Goal: Task Accomplishment & Management: Manage account settings

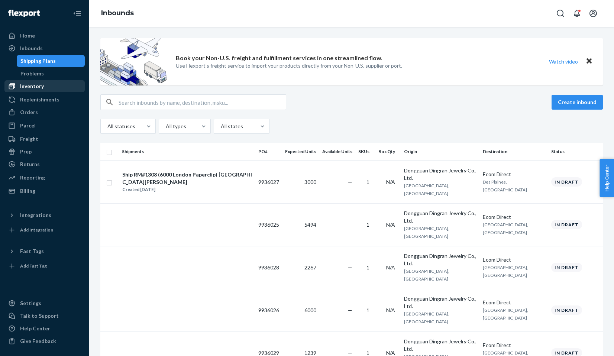
click at [68, 85] on div "Inventory" at bounding box center [44, 86] width 79 height 10
click at [166, 107] on input "text" at bounding box center [201, 102] width 167 height 15
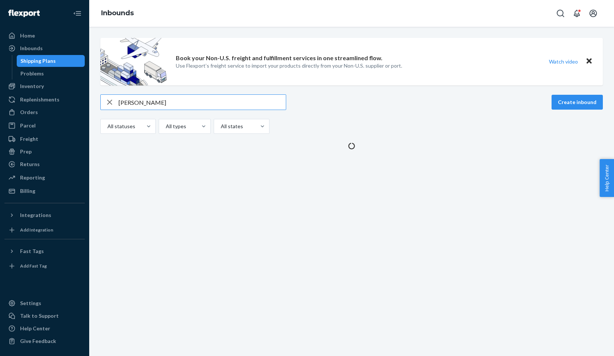
type input "[PERSON_NAME]"
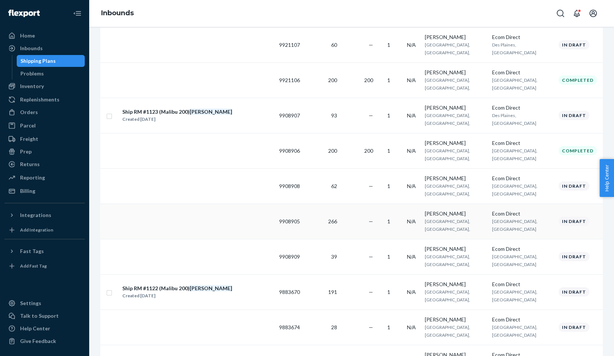
scroll to position [227, 0]
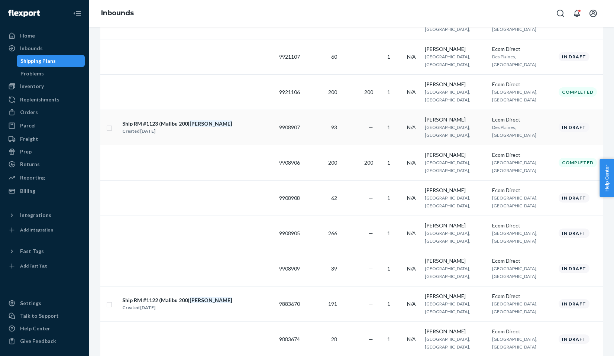
click at [109, 128] on input "checkbox" at bounding box center [109, 127] width 6 height 8
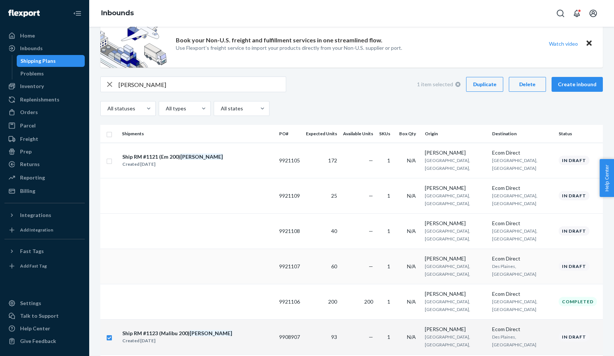
scroll to position [0, 0]
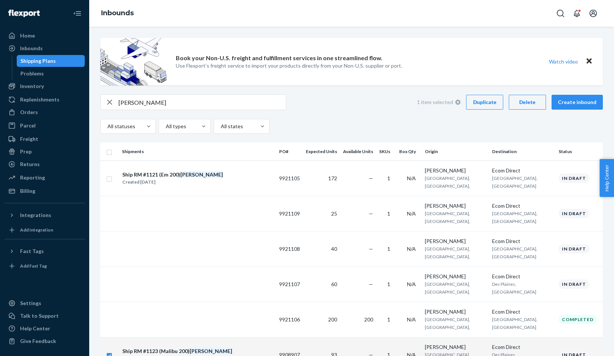
click at [483, 103] on div "Duplicate" at bounding box center [484, 101] width 25 height 7
checkbox input "false"
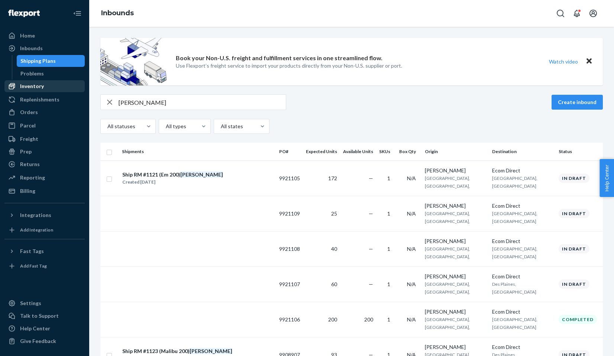
click at [44, 85] on div "Inventory" at bounding box center [44, 86] width 79 height 10
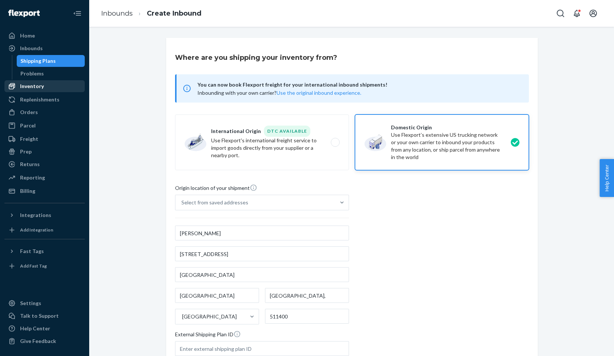
click at [42, 82] on div "Inventory" at bounding box center [44, 86] width 79 height 10
click at [48, 48] on div "Inbounds" at bounding box center [44, 48] width 79 height 10
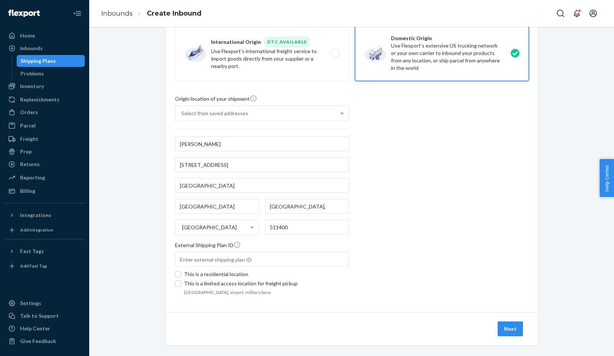
scroll to position [96, 0]
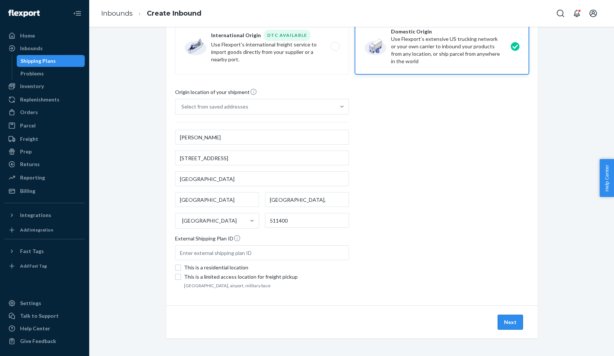
click at [504, 319] on button "Next" at bounding box center [509, 322] width 25 height 15
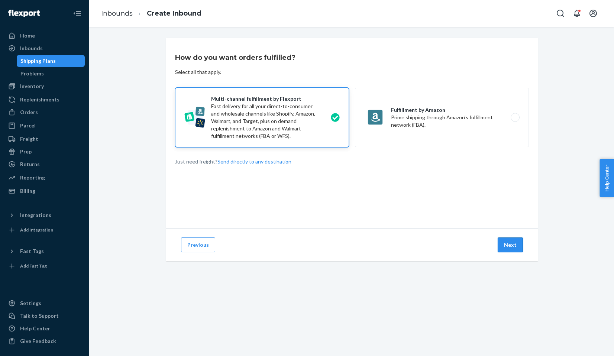
click at [515, 248] on button "Next" at bounding box center [509, 244] width 25 height 15
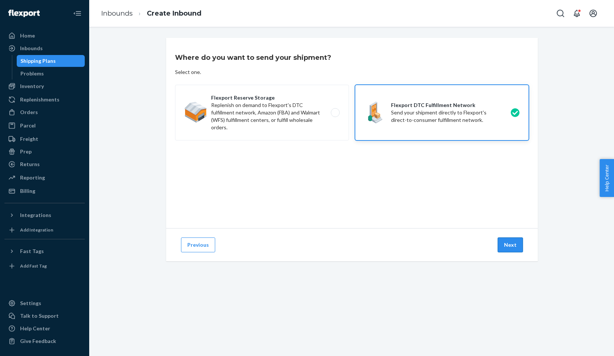
click at [514, 247] on button "Next" at bounding box center [509, 244] width 25 height 15
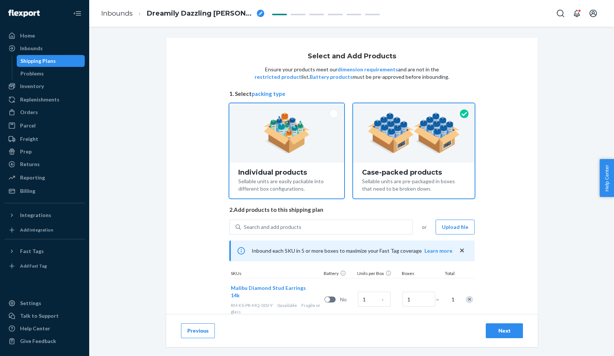
click at [332, 169] on div "Individual products" at bounding box center [286, 172] width 97 height 7
click at [289, 108] on input "Individual products Sellable units are easily packable into different box confi…" at bounding box center [286, 105] width 5 height 5
radio input "true"
radio input "false"
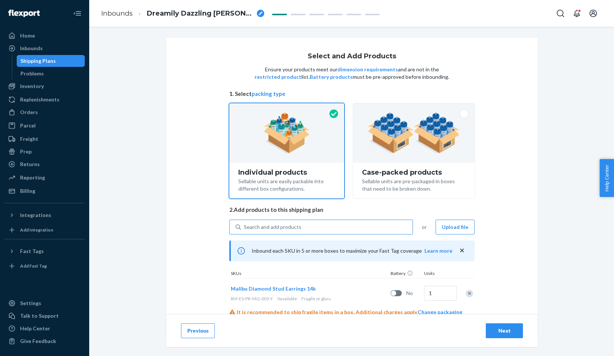
click at [320, 222] on div "Search and add products" at bounding box center [327, 226] width 172 height 13
click at [244, 223] on input "Search and add products" at bounding box center [244, 226] width 1 height 7
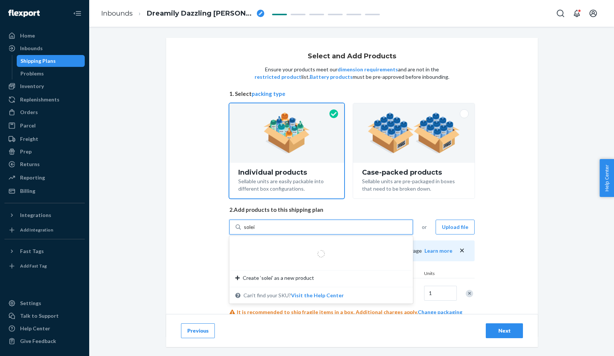
type input "soleil"
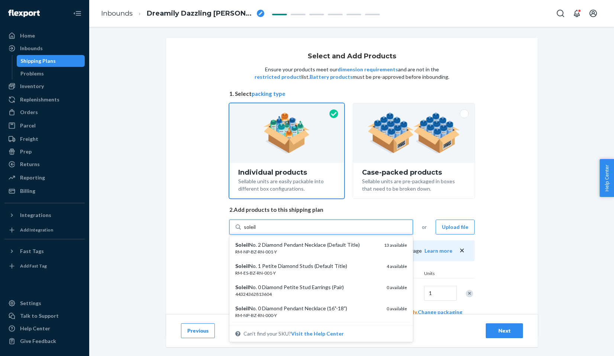
scroll to position [23, 0]
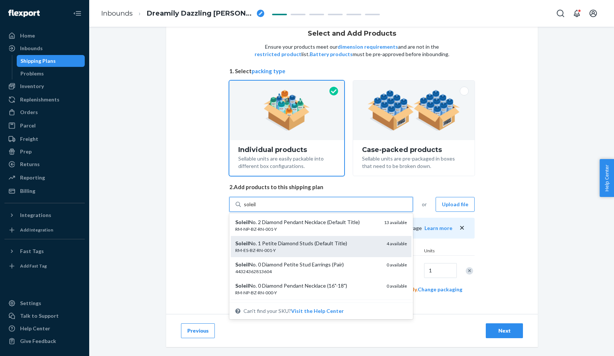
click at [250, 249] on div "RM-ES-BZ-RN-001-Y" at bounding box center [307, 250] width 145 height 6
click at [250, 208] on input "soleil" at bounding box center [250, 204] width 13 height 7
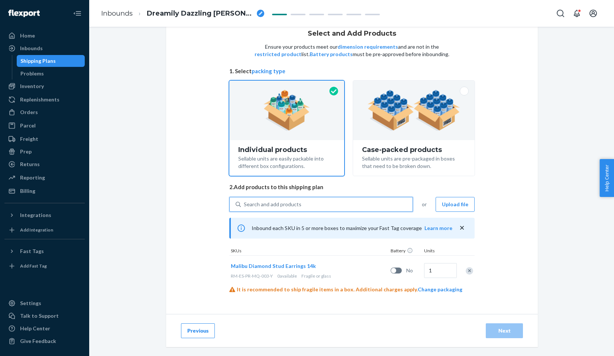
click at [259, 209] on div "Search and add products" at bounding box center [327, 204] width 172 height 13
click at [244, 208] on input "0 results available. Use Up and Down to choose options, press Enter to select t…" at bounding box center [244, 204] width 1 height 7
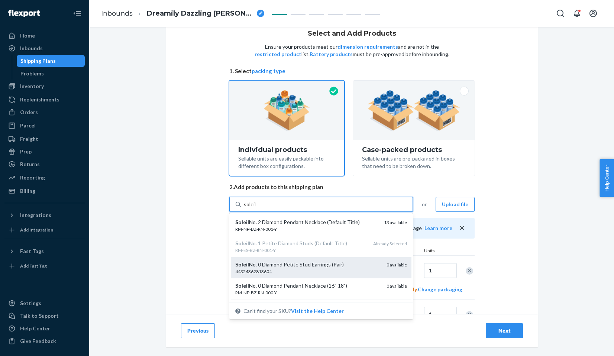
scroll to position [14, 0]
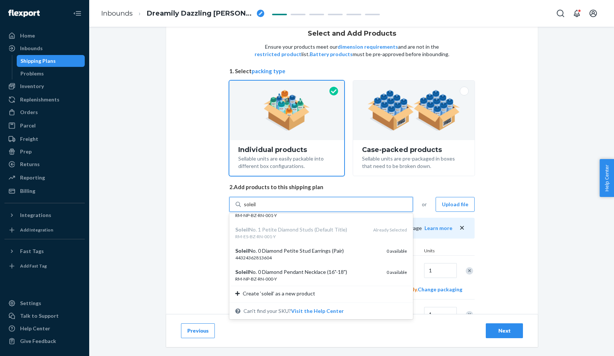
type input "soleil"
click at [189, 211] on div "Select and Add Products Ensure your products meet our dimension requirements an…" at bounding box center [351, 186] width 371 height 342
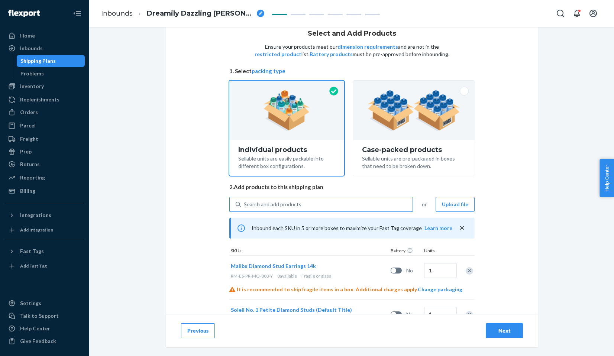
click at [355, 204] on div "Search and add products" at bounding box center [327, 204] width 172 height 13
click at [244, 204] on input "Search and add products" at bounding box center [244, 204] width 1 height 7
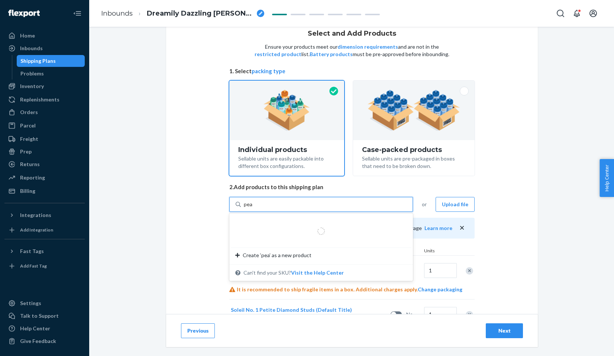
type input "pear"
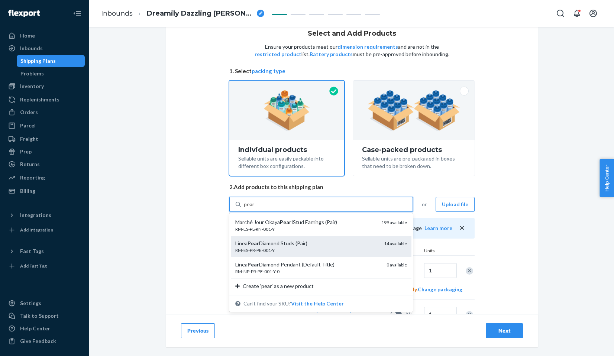
click at [313, 243] on div "Linea Pear Diamond Studs (Pair)" at bounding box center [306, 243] width 143 height 7
click at [255, 208] on input "pear" at bounding box center [249, 204] width 11 height 7
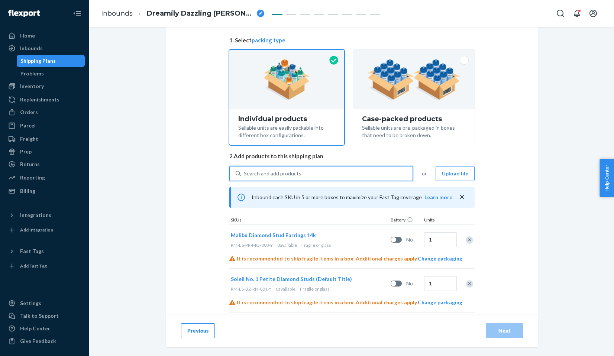
scroll to position [97, 0]
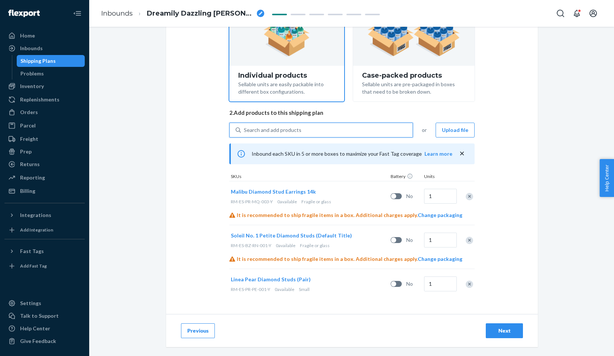
click at [468, 196] on div "Remove Item" at bounding box center [468, 196] width 7 height 7
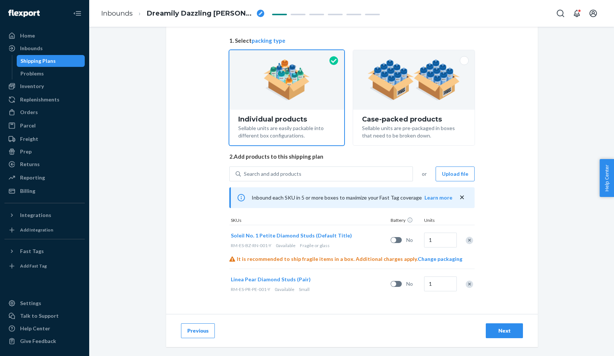
scroll to position [53, 0]
click at [468, 240] on div "Remove Item" at bounding box center [468, 240] width 7 height 7
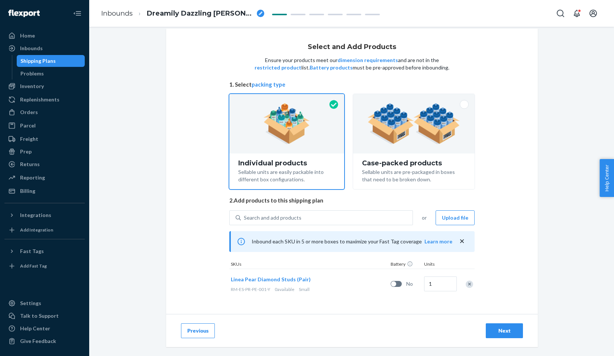
scroll to position [9, 0]
click at [440, 284] on input "1" at bounding box center [440, 283] width 33 height 15
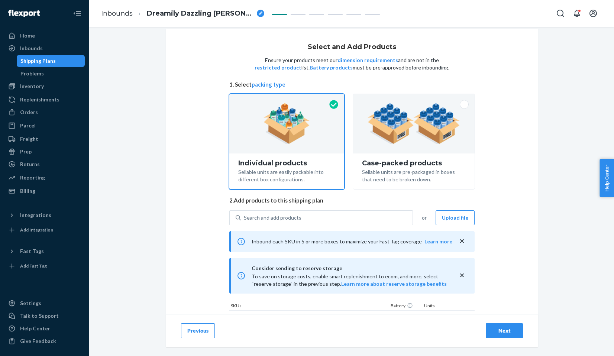
scroll to position [64, 0]
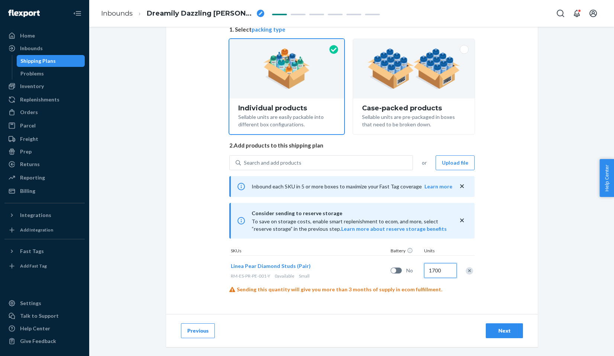
type input "1700"
click at [499, 334] on div "Next" at bounding box center [504, 330] width 25 height 7
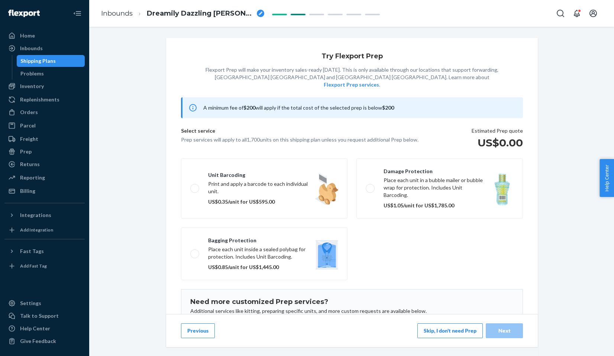
click at [460, 325] on button "Skip, I don't need Prep" at bounding box center [449, 330] width 65 height 15
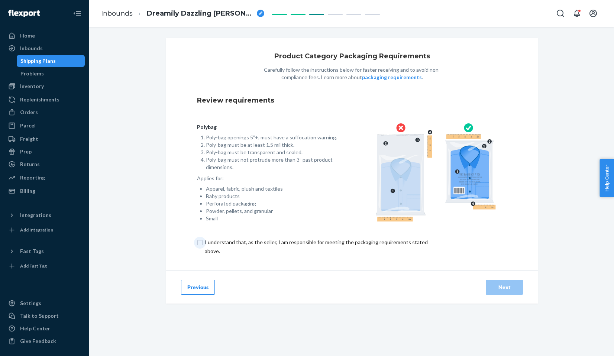
drag, startPoint x: 398, startPoint y: 241, endPoint x: 402, endPoint y: 241, distance: 3.7
click at [399, 241] on input "checkbox" at bounding box center [320, 247] width 247 height 18
checkbox input "true"
click at [506, 286] on div "Next" at bounding box center [504, 286] width 25 height 7
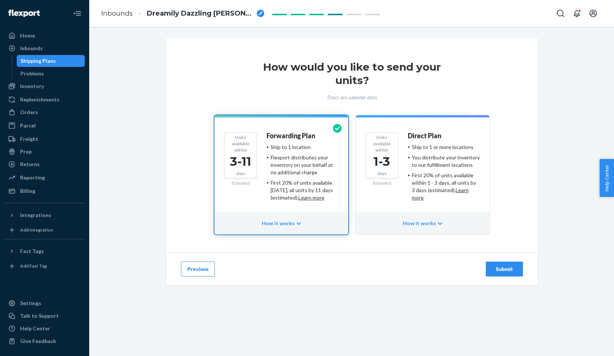
click at [475, 202] on div "Direct Plan Ship to 1 or more locations You distribute your inventory to our fu…" at bounding box center [443, 169] width 72 height 74
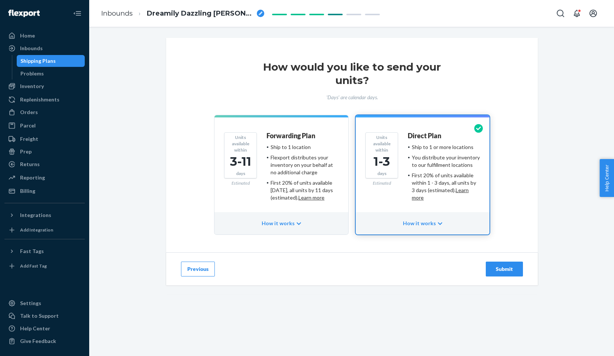
click at [502, 267] on div "Submit" at bounding box center [504, 268] width 25 height 7
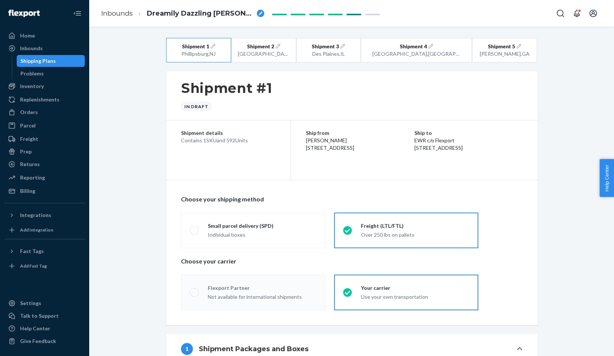
radio input "true"
radio input "false"
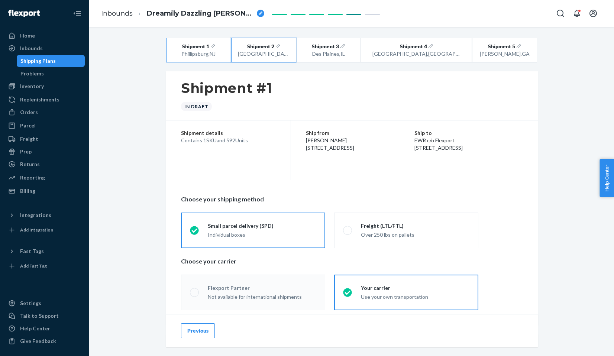
click at [266, 49] on span "Shipment 2" at bounding box center [260, 46] width 27 height 7
radio input "false"
radio input "true"
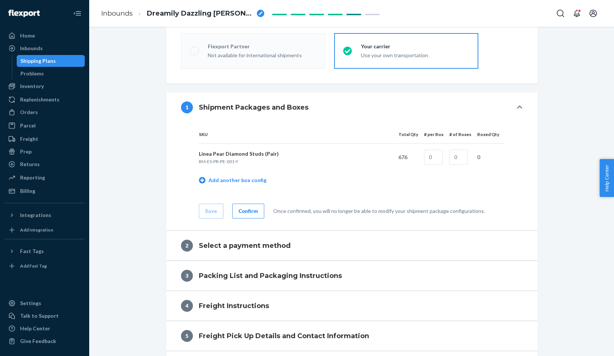
radio input "true"
radio input "false"
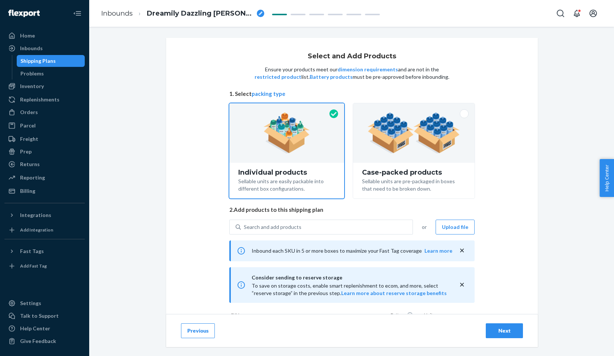
scroll to position [64, 0]
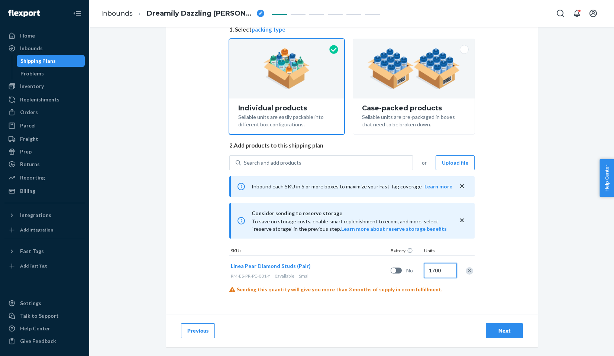
click at [433, 271] on input "1700" at bounding box center [440, 270] width 33 height 15
type input "1520"
click at [526, 332] on div "Previous Next" at bounding box center [351, 330] width 371 height 33
click at [514, 331] on div "Next" at bounding box center [504, 330] width 25 height 7
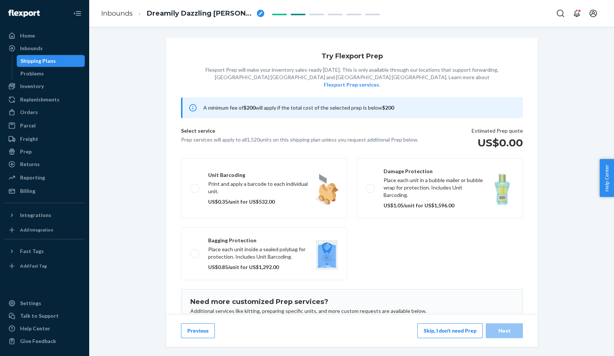
click at [459, 324] on button "Skip, I don't need Prep" at bounding box center [449, 330] width 65 height 15
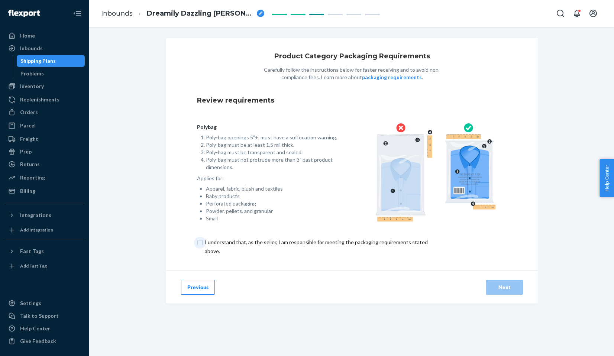
click at [399, 241] on input "checkbox" at bounding box center [320, 247] width 247 height 18
checkbox input "true"
click at [489, 284] on button "Next" at bounding box center [503, 287] width 37 height 15
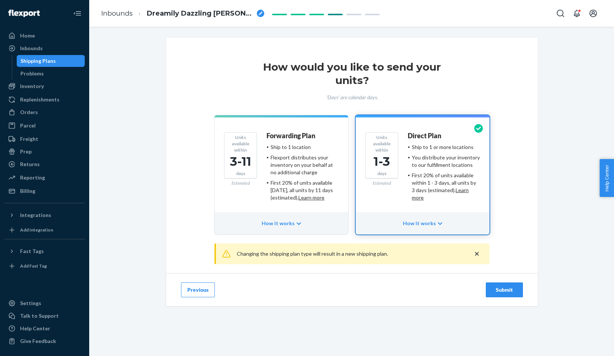
click at [493, 288] on div "Submit" at bounding box center [504, 289] width 25 height 7
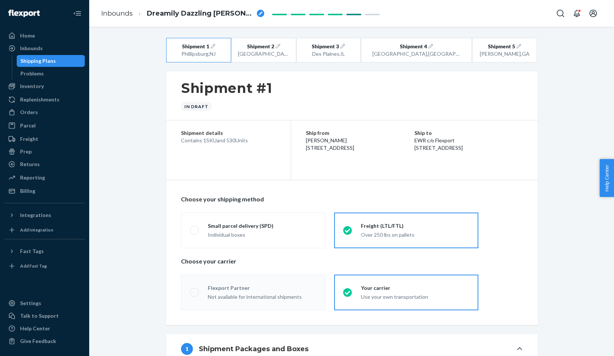
radio input "true"
radio input "false"
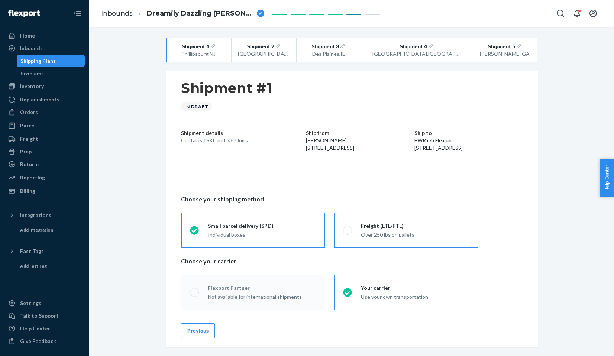
scroll to position [6, 0]
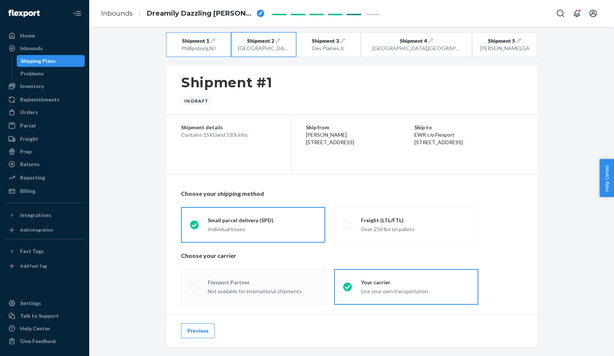
click at [280, 41] on icon "button" at bounding box center [278, 40] width 4 height 4
radio input "false"
radio input "true"
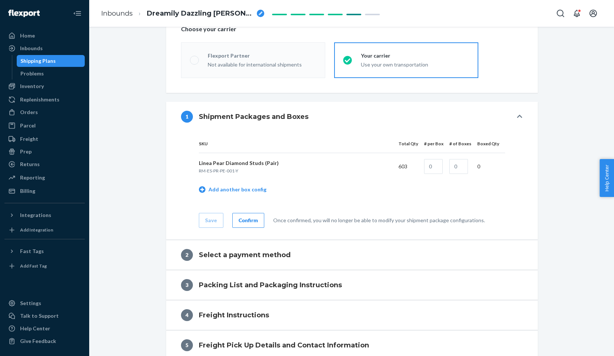
scroll to position [247, 0]
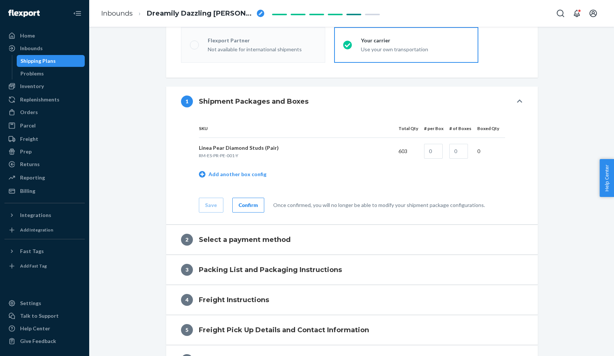
radio input "true"
radio input "false"
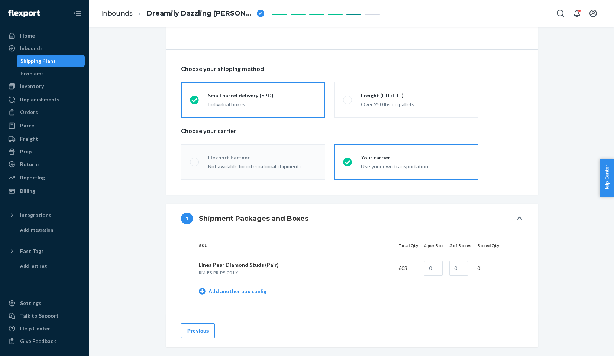
scroll to position [0, 0]
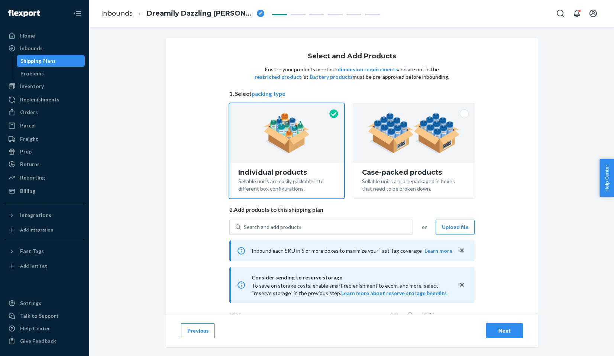
scroll to position [64, 0]
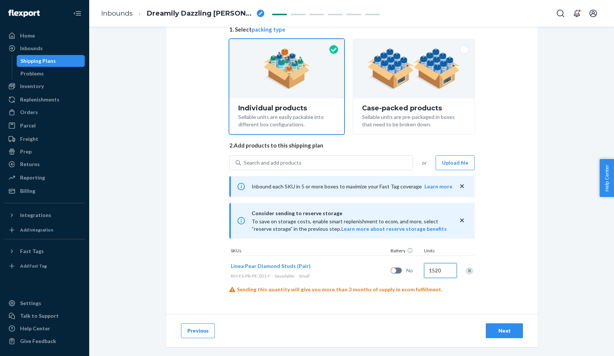
click at [435, 270] on input "1520" at bounding box center [440, 270] width 33 height 15
type input "1509"
click at [490, 328] on button "Next" at bounding box center [503, 330] width 37 height 15
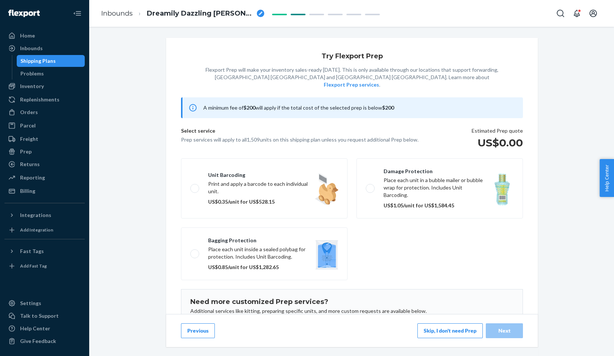
click at [469, 335] on button "Skip, I don't need Prep" at bounding box center [449, 330] width 65 height 15
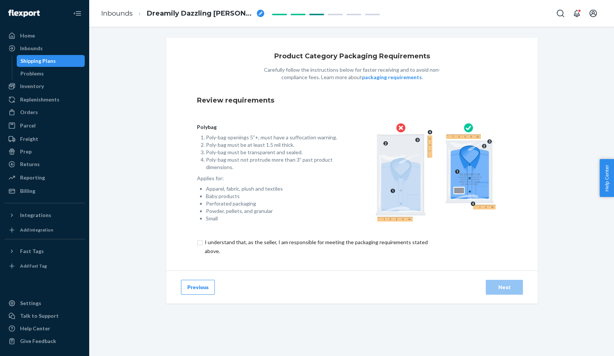
click at [402, 241] on input "checkbox" at bounding box center [320, 247] width 247 height 18
checkbox input "true"
click at [498, 285] on div "Next" at bounding box center [504, 286] width 25 height 7
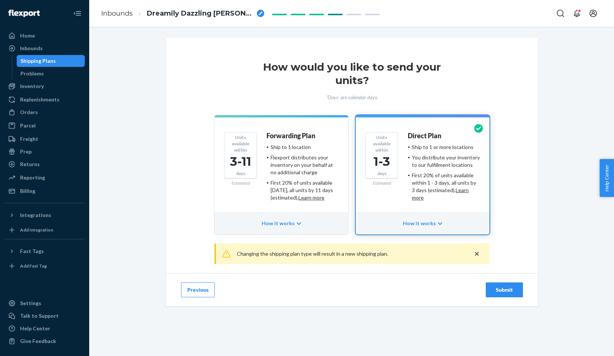
click at [496, 287] on div "Submit" at bounding box center [504, 289] width 25 height 7
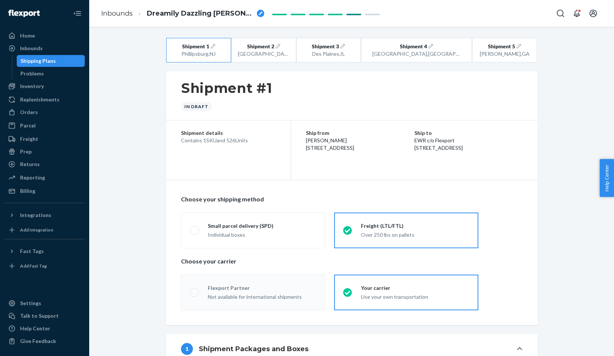
radio input "true"
radio input "false"
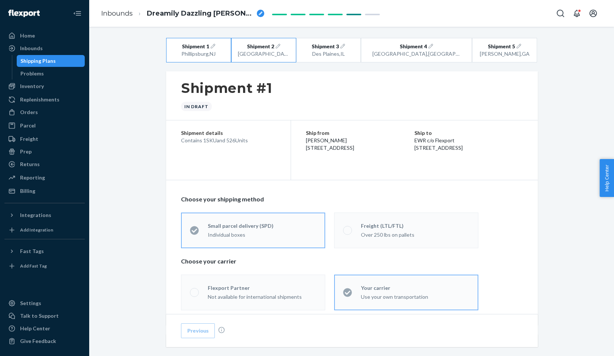
click at [289, 57] on div "San Bernardino , CA" at bounding box center [263, 53] width 51 height 7
radio input "false"
radio input "true"
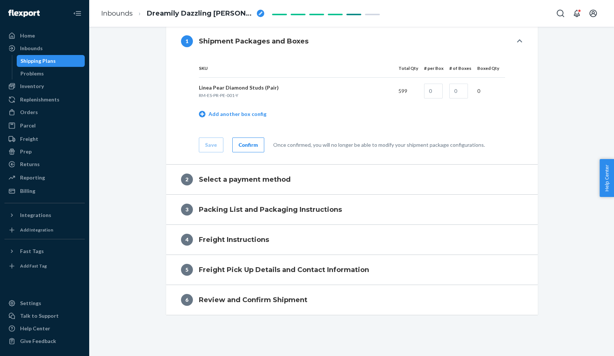
radio input "true"
radio input "false"
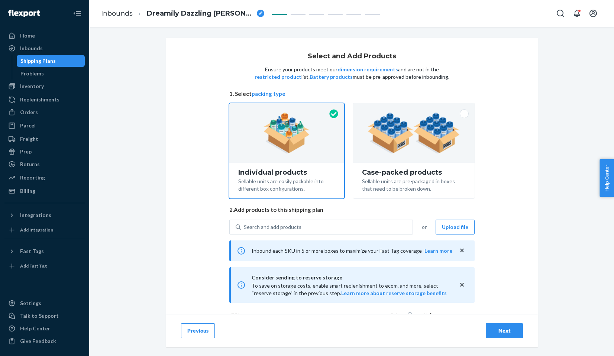
scroll to position [64, 0]
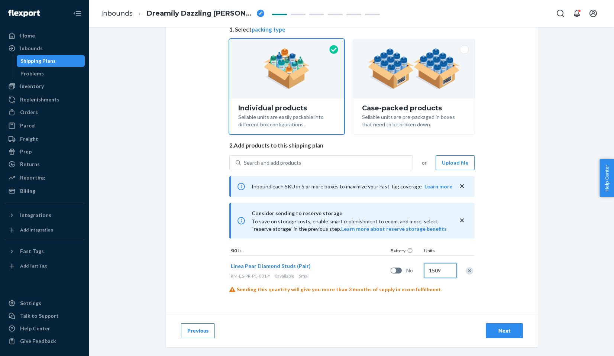
click at [436, 272] on input "1509" at bounding box center [440, 270] width 33 height 15
click at [436, 270] on input "1509" at bounding box center [440, 270] width 33 height 15
drag, startPoint x: 435, startPoint y: 270, endPoint x: 441, endPoint y: 276, distance: 8.4
click at [441, 276] on input "1509" at bounding box center [440, 270] width 33 height 15
type input "1513"
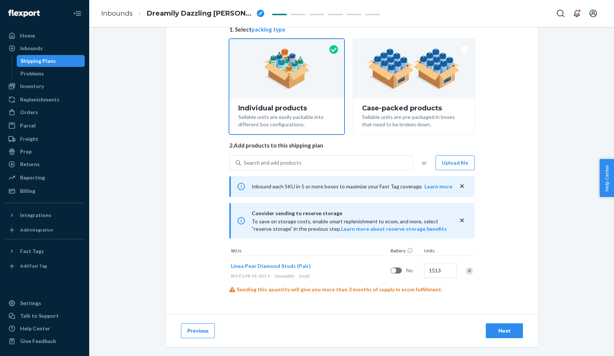
click at [498, 327] on div "Next" at bounding box center [504, 330] width 25 height 7
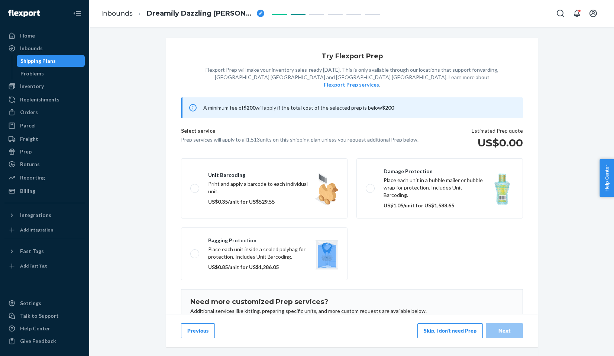
click at [458, 333] on button "Skip, I don't need Prep" at bounding box center [449, 330] width 65 height 15
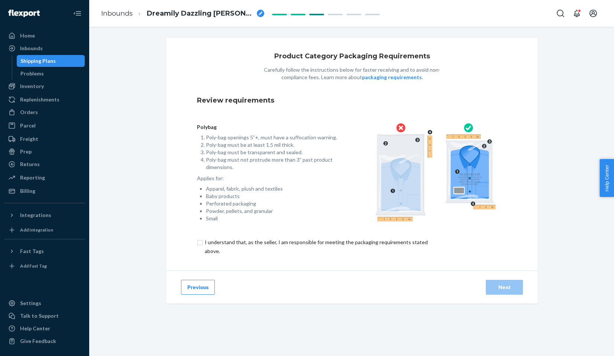
click at [410, 244] on input "checkbox" at bounding box center [320, 247] width 247 height 18
checkbox input "true"
click at [495, 293] on button "Next" at bounding box center [503, 287] width 37 height 15
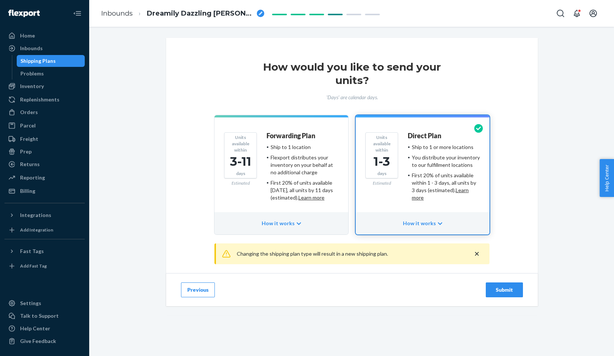
click at [497, 291] on div "Submit" at bounding box center [504, 289] width 25 height 7
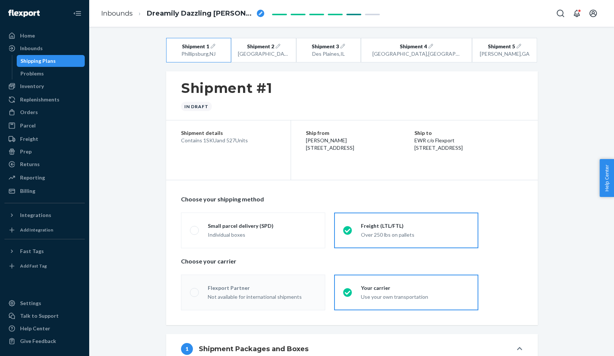
radio input "true"
radio input "false"
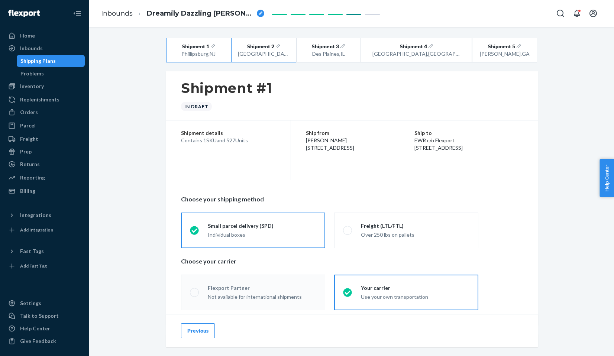
drag, startPoint x: 289, startPoint y: 63, endPoint x: 286, endPoint y: 59, distance: 4.2
click at [289, 63] on div "Shipment 1 Phillipsburg , NJ Shipment 2 San Bernardino , CA Shipment 3 Des Plai…" at bounding box center [351, 314] width 371 height 553
click at [286, 58] on button "Shipment 2 San Bernardino , CA" at bounding box center [263, 50] width 65 height 25
radio input "false"
radio input "true"
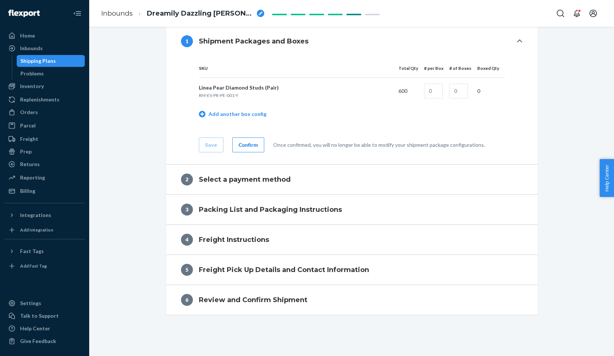
radio input "true"
radio input "false"
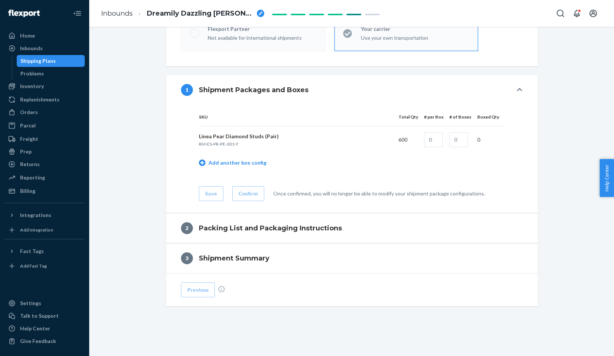
scroll to position [258, 0]
click at [435, 140] on input "text" at bounding box center [433, 140] width 19 height 15
type input "200"
click at [188, 10] on span "Dreamily Dazzling Zebra" at bounding box center [200, 14] width 107 height 10
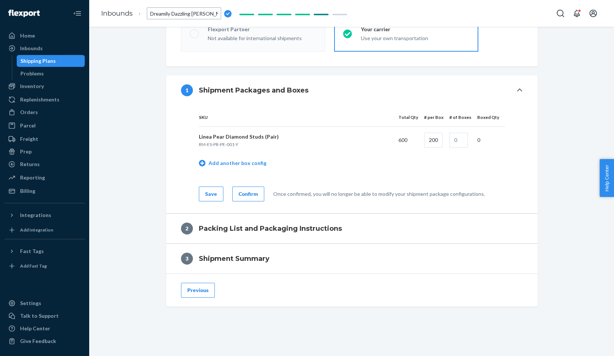
type input "#1124"
click at [152, 11] on span "#1124" at bounding box center [157, 14] width 20 height 10
click at [150, 12] on input "#1124" at bounding box center [184, 13] width 74 height 12
click at [190, 13] on input "Ship RM #1121 (Em 200) Erin #1124" at bounding box center [184, 13] width 74 height 12
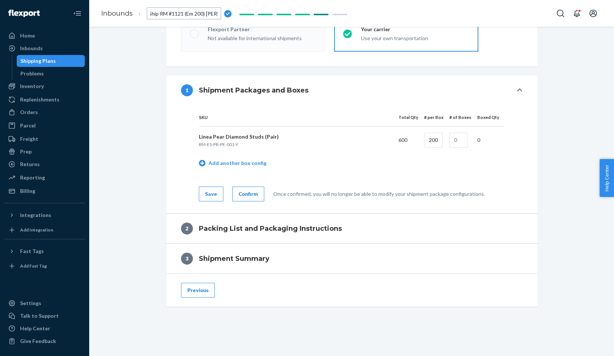
click at [190, 13] on input "Ship RM #1121 (Em 200) Erin #1124" at bounding box center [184, 13] width 74 height 12
type input "Ship RM #1121 (Pear 600) Erin #1124"
click at [140, 35] on div "Shipment 1 Phillipsburg , NJ Shipment 2 San Bernardino , CA Shipment 3 Des Plai…" at bounding box center [351, 67] width 513 height 577
click at [182, 11] on span "Ship RM #1121 (Pear 600) Erin #1124" at bounding box center [200, 14] width 107 height 10
click at [218, 14] on span "Ship RM #1121 (Pear 600) Erin #1124" at bounding box center [200, 14] width 107 height 10
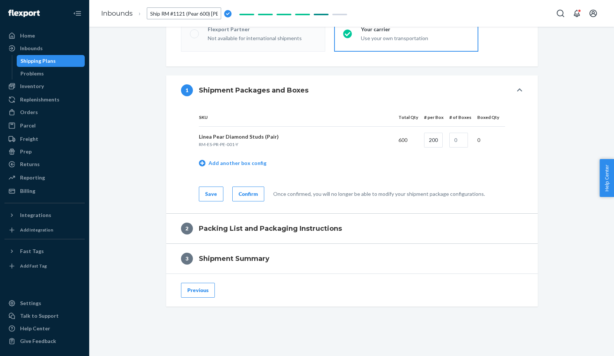
scroll to position [0, 20]
drag, startPoint x: 207, startPoint y: 16, endPoint x: 213, endPoint y: 20, distance: 7.7
click at [213, 20] on ol "Inbounds Ship RM #1121 (Pear 600) Erin #1124" at bounding box center [166, 13] width 142 height 24
drag, startPoint x: 168, startPoint y: 13, endPoint x: 187, endPoint y: 5, distance: 20.1
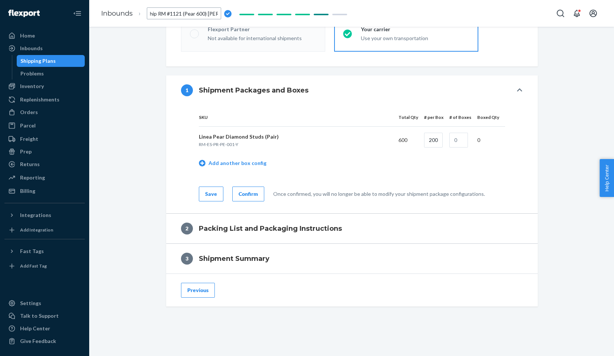
click at [182, 13] on input "Ship RM #1121 (Pear 600) Erin" at bounding box center [184, 13] width 74 height 12
drag, startPoint x: 212, startPoint y: 13, endPoint x: 221, endPoint y: 12, distance: 8.6
click at [221, 12] on input "Ship RM #1124 (Pear 600) Erin" at bounding box center [184, 13] width 74 height 12
type input "Ship RM #1124 (Pear 600) Erin San Bernardino"
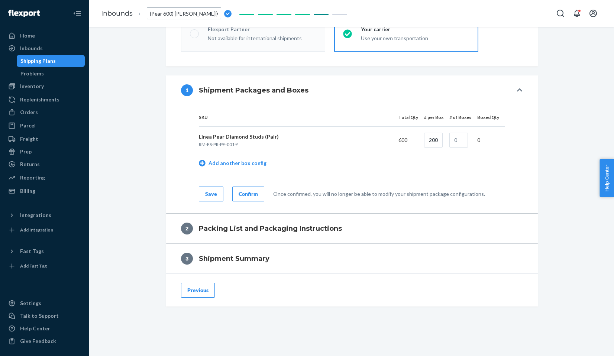
scroll to position [0, 40]
click at [219, 13] on span "Ship RM #1124 (Pear 600) Erin San Bernardino" at bounding box center [200, 14] width 107 height 10
click at [175, 13] on input "Ship RM #1124 (Pear 600) Erin San Bernardino" at bounding box center [184, 13] width 74 height 12
click at [174, 13] on input "Ship RM #1124 (Pear 600) Erin San Bernardino" at bounding box center [184, 13] width 74 height 12
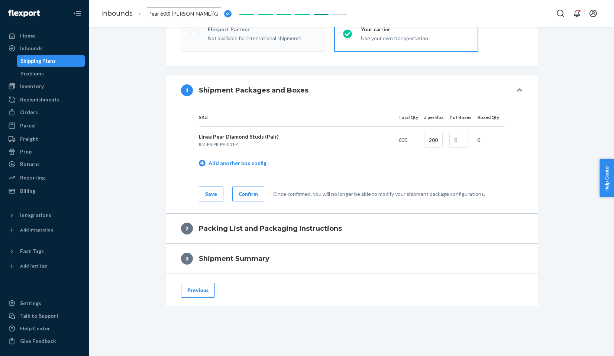
click at [174, 13] on input "Ship RM #1124 (Pear 600) Erin San Bernardino" at bounding box center [184, 13] width 74 height 12
type input "Ship RM #1124 (Pear 600) San Bernardino - Erin"
click at [131, 48] on div "Shipment 1 Phillipsburg , NJ Shipment 2 San Bernardino , CA Shipment 3 Des Plai…" at bounding box center [351, 67] width 513 height 577
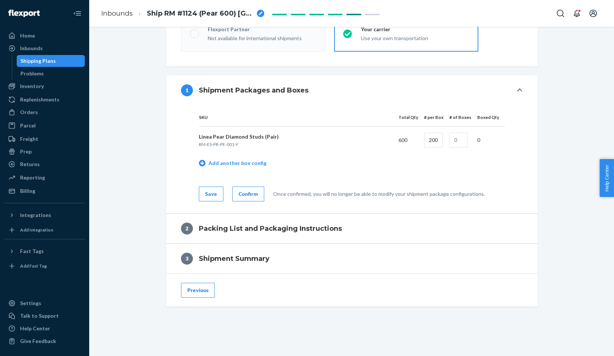
click at [162, 12] on span "Ship RM #1124 (Pear 600) San Bernardino - Erin" at bounding box center [200, 14] width 107 height 10
click at [162, 12] on input "Ship RM #1124 (Pear 600) San Bernardino - Erin" at bounding box center [184, 13] width 74 height 12
drag, startPoint x: 153, startPoint y: 11, endPoint x: 150, endPoint y: 10, distance: 3.9
click at [141, 11] on li "Ship RM #1124 (Pear 600) San Bernardino - Erin" at bounding box center [182, 13] width 99 height 12
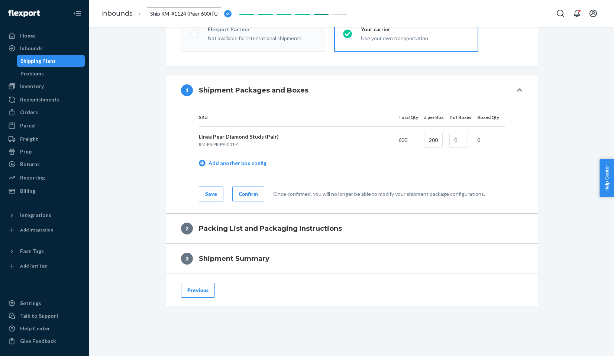
click at [163, 11] on input "Ship RM #1124 (Pear 600) San Bernardino - Erin" at bounding box center [184, 13] width 74 height 12
type input "Ship RM #1124 (Pear 600) San Bernardino - Erin"
click at [459, 144] on input "text" at bounding box center [458, 140] width 19 height 15
type input "3"
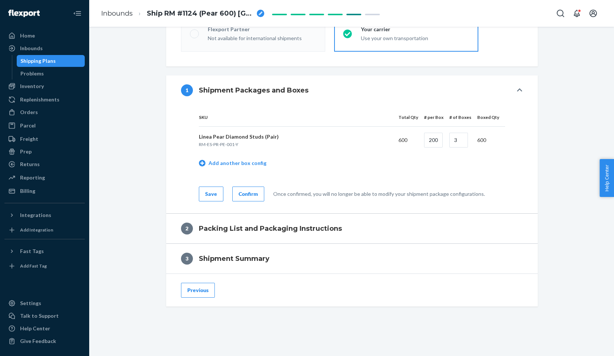
click at [539, 150] on div "Shipment 1 Phillipsburg , NJ Shipment 2 San Bernardino , CA Shipment 3 Des Plai…" at bounding box center [351, 55] width 382 height 553
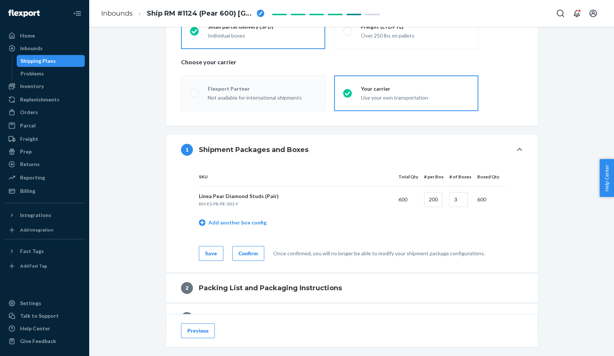
scroll to position [258, 0]
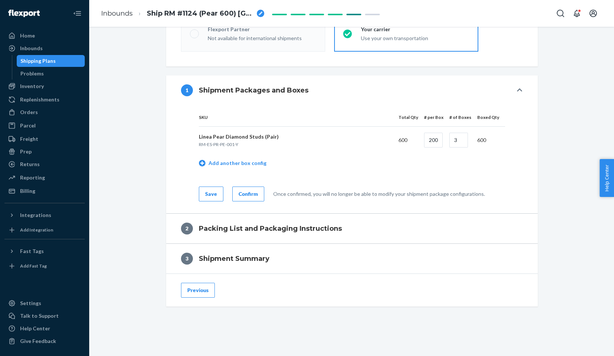
click at [228, 188] on div "Save" at bounding box center [215, 193] width 33 height 15
click at [217, 190] on button "Save" at bounding box center [211, 193] width 25 height 15
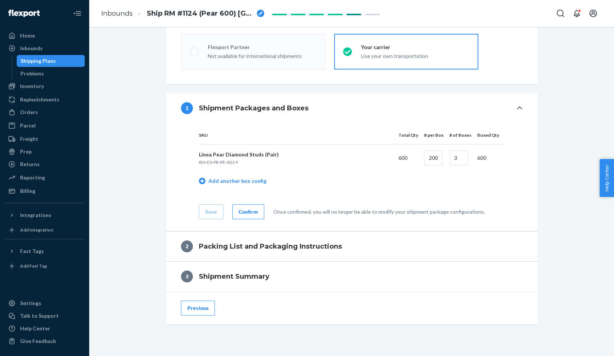
scroll to position [235, 0]
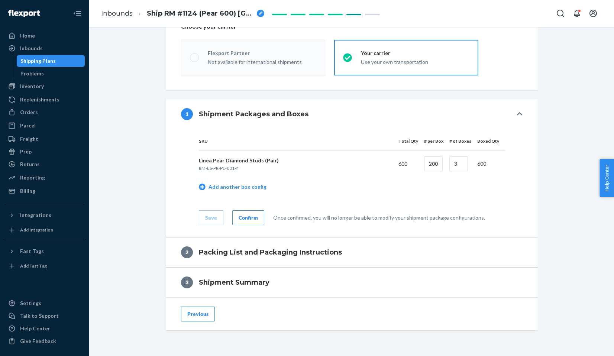
click at [238, 214] on div "Confirm" at bounding box center [247, 217] width 19 height 7
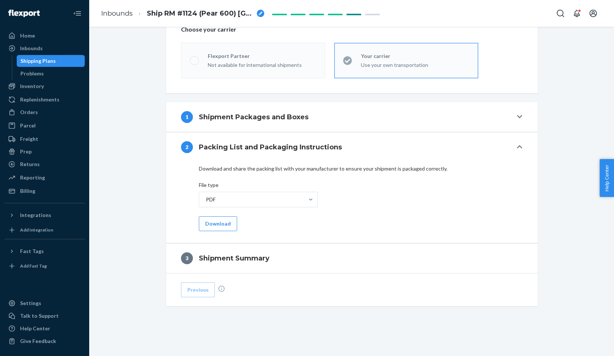
scroll to position [232, 0]
click at [222, 220] on button "Download" at bounding box center [218, 223] width 38 height 15
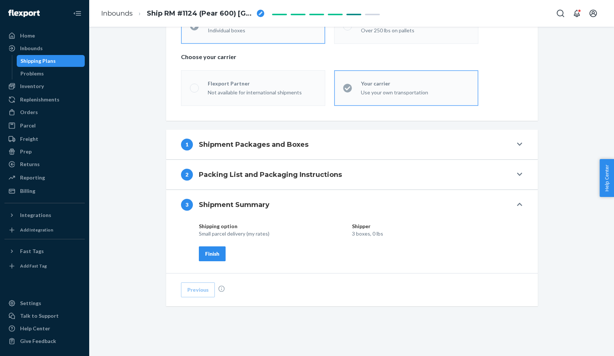
click at [215, 251] on div "Finish" at bounding box center [212, 253] width 14 height 7
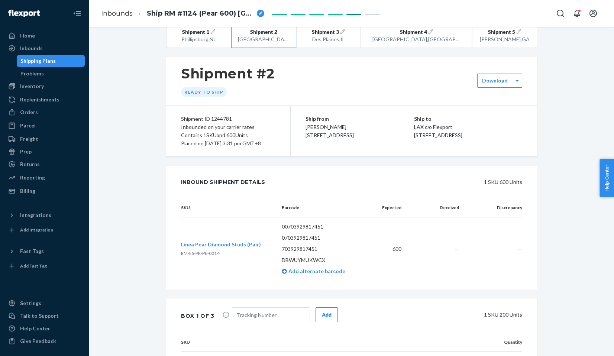
scroll to position [0, 0]
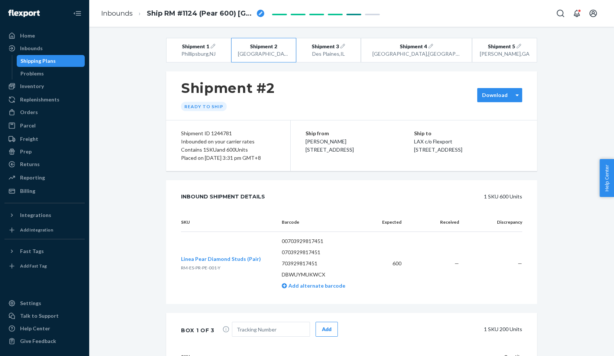
click at [500, 98] on label "Download" at bounding box center [495, 94] width 26 height 7
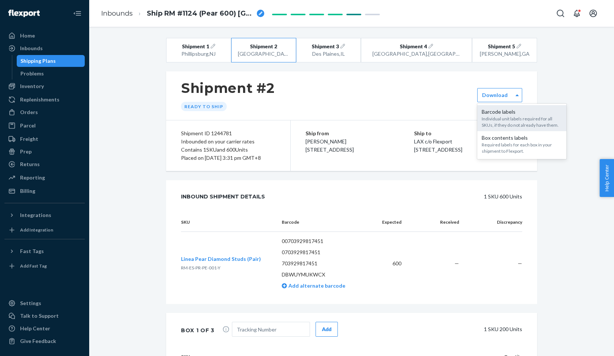
click at [496, 117] on div "Individual unit labels required for all SKUs, if they do not already have them." at bounding box center [521, 122] width 80 height 13
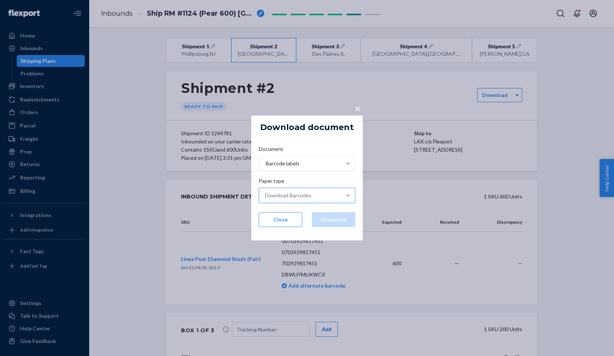
click at [319, 199] on div "Download Barcodes" at bounding box center [300, 195] width 82 height 15
click at [266, 199] on input "Paper type Download Barcodes" at bounding box center [265, 195] width 1 height 7
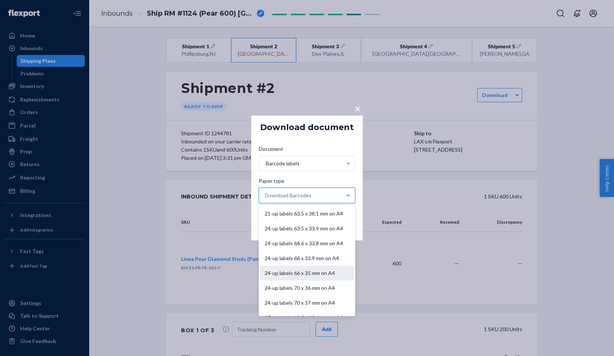
scroll to position [55, 0]
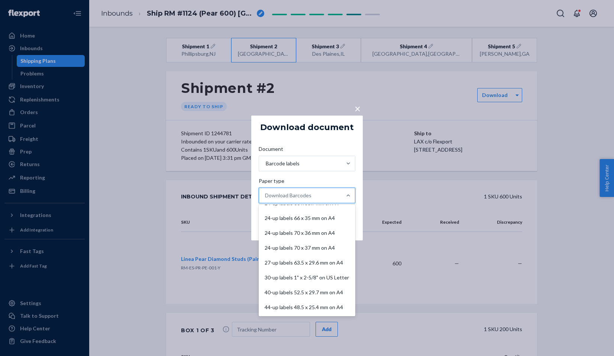
click at [300, 292] on div "40-up labels 52.5 x 29.7 mm on A4" at bounding box center [307, 292] width 94 height 15
click at [266, 199] on input "Paper type option 40-up labels 52.5 x 29.7 mm on A4 focused, 10 of 11. 11 resul…" at bounding box center [265, 195] width 1 height 7
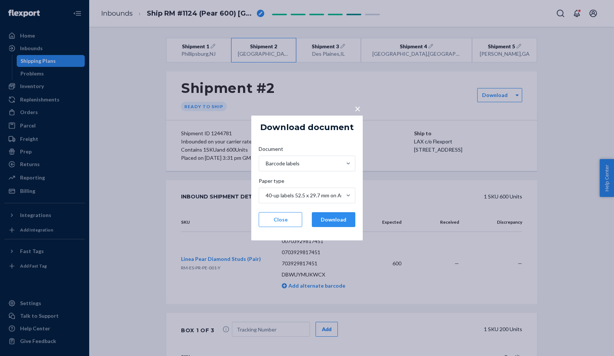
click at [335, 211] on div "Document Barcode labels Paper type 40-up labels 52.5 x 29.7 mm on A4 Close Down…" at bounding box center [307, 186] width 108 height 94
click at [333, 218] on button "Download" at bounding box center [333, 219] width 43 height 15
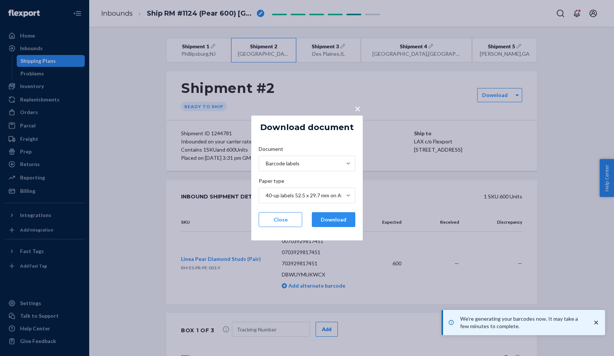
click at [354, 111] on span "×" at bounding box center [357, 108] width 6 height 13
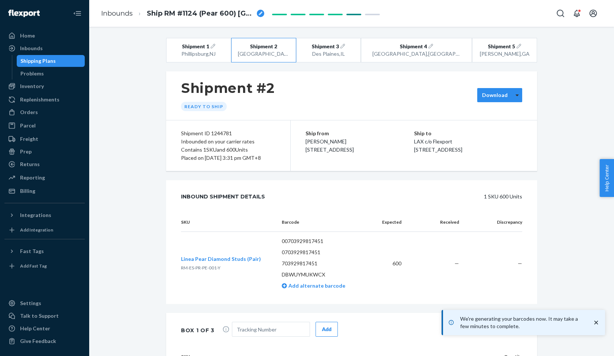
click at [512, 94] on div at bounding box center [516, 95] width 9 height 11
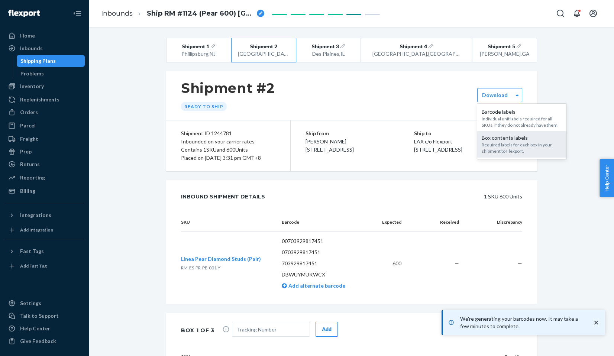
click at [497, 140] on div "Box contents labels" at bounding box center [521, 137] width 80 height 7
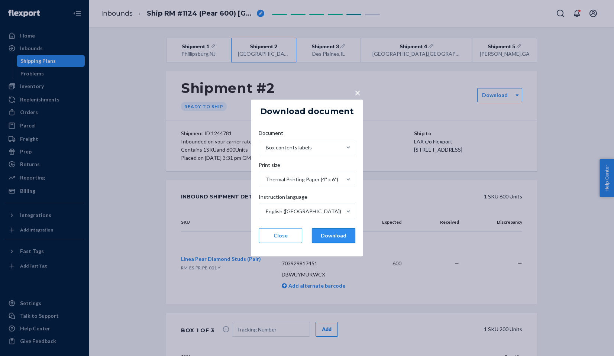
click at [333, 237] on button "Download" at bounding box center [333, 235] width 43 height 15
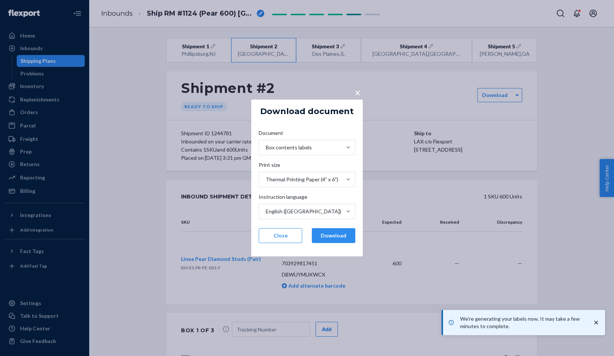
click at [333, 225] on div "Document Box contents labels Print size Thermal Printing Paper (4" x 6") Instru…" at bounding box center [307, 186] width 108 height 126
click at [278, 236] on button "Close" at bounding box center [279, 235] width 43 height 15
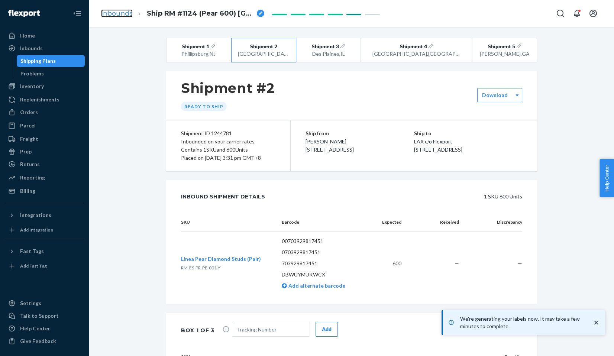
click at [114, 13] on link "Inbounds" at bounding box center [117, 13] width 32 height 8
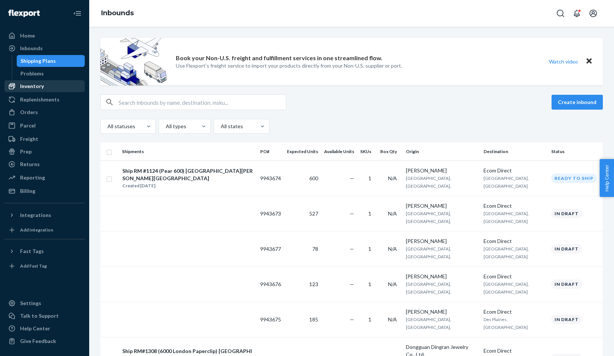
click at [33, 85] on div "Inventory" at bounding box center [32, 85] width 24 height 7
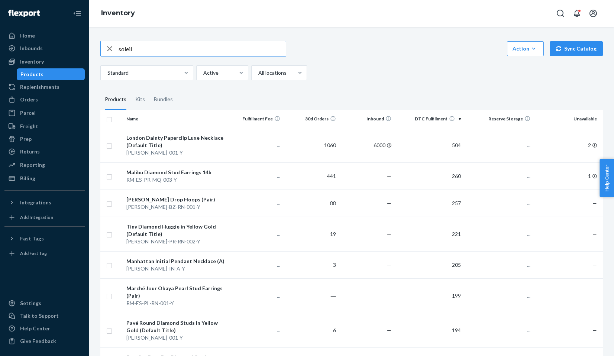
type input "soleil"
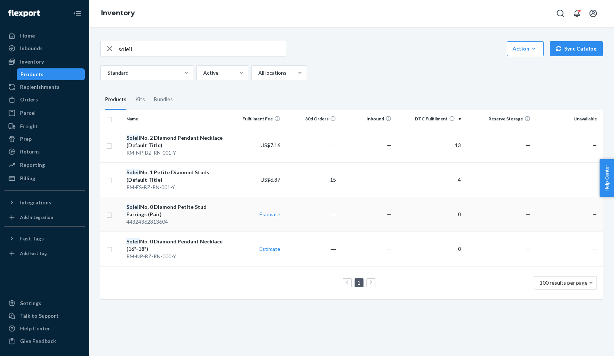
click at [164, 210] on div "Soleil No. 0 Diamond Petite Stud Earrings (Pair)" at bounding box center [175, 210] width 98 height 15
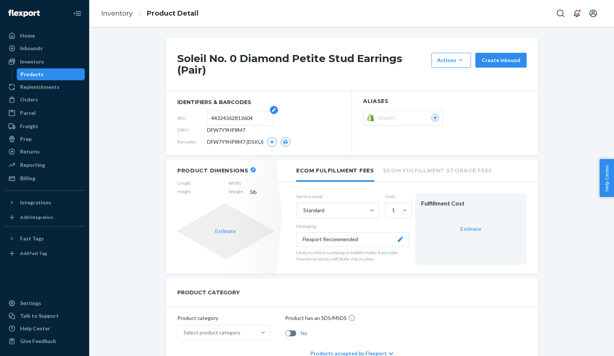
click at [238, 117] on input "44324362813604" at bounding box center [240, 118] width 58 height 14
click at [237, 120] on input "44324362813604" at bounding box center [240, 118] width 58 height 14
paste input "RM-ES-BZ-RN-000-Y"
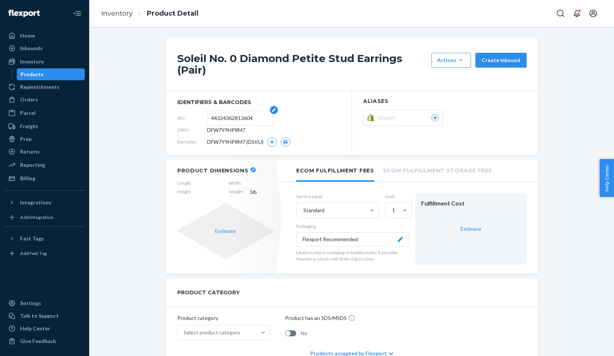
type input "RM-ES-BZ-RN-000-Y"
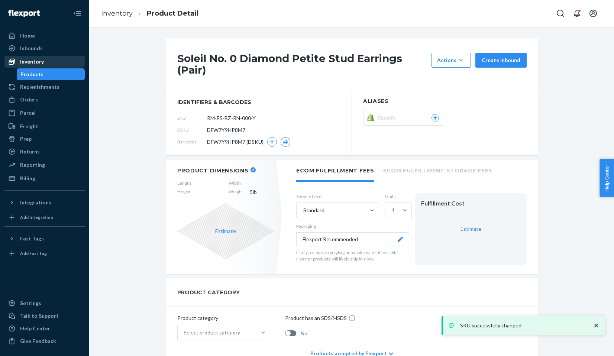
click at [46, 61] on div "Inventory" at bounding box center [44, 61] width 79 height 10
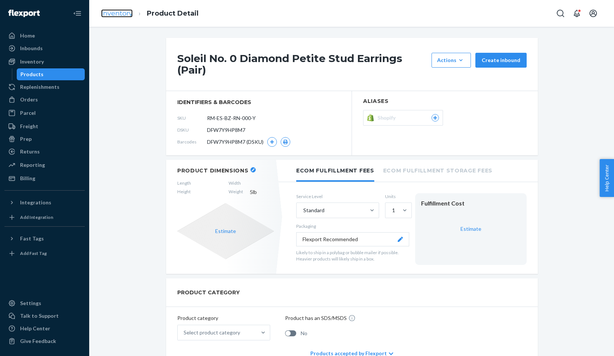
click at [114, 13] on link "Inventory" at bounding box center [117, 13] width 32 height 8
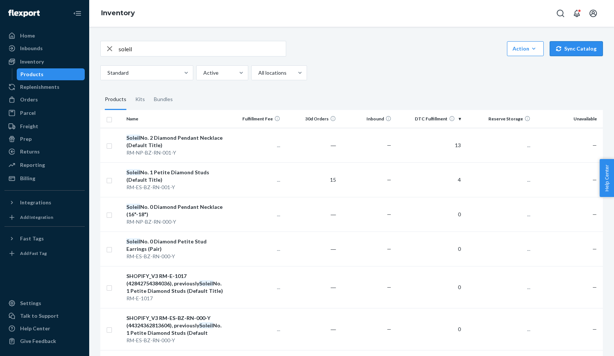
click at [572, 55] on button "Sync Catalog" at bounding box center [575, 48] width 53 height 15
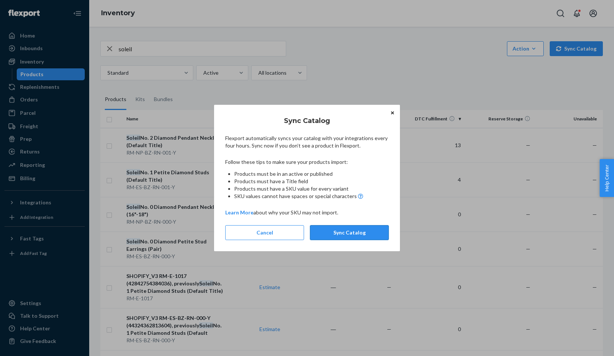
click at [355, 234] on button "Sync Catalog" at bounding box center [349, 232] width 79 height 15
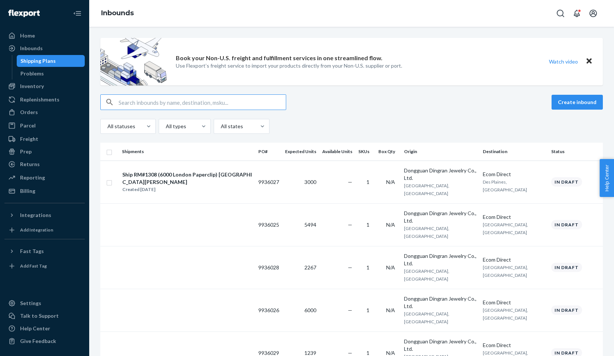
type input "c"
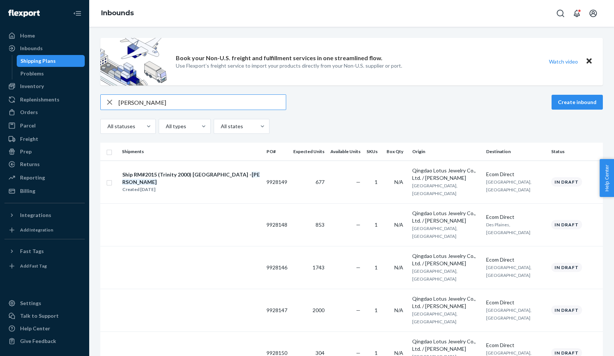
type input "sherry"
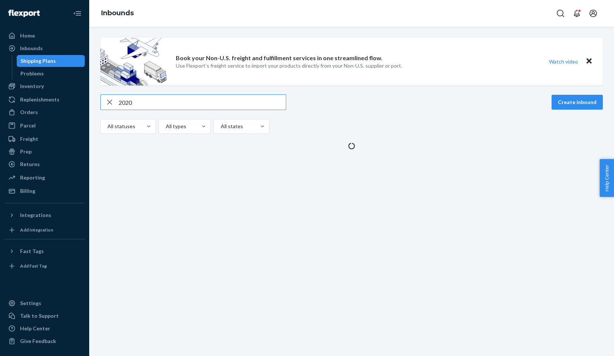
type input "2020"
type input "sherry"
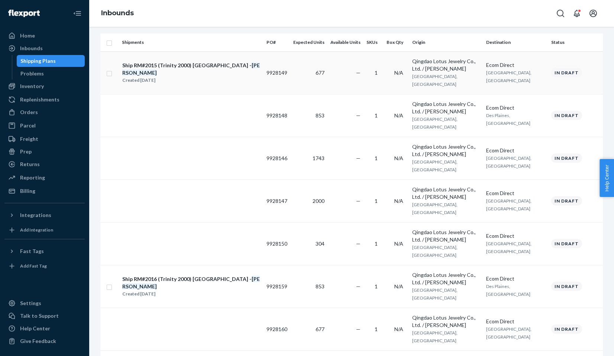
scroll to position [111, 0]
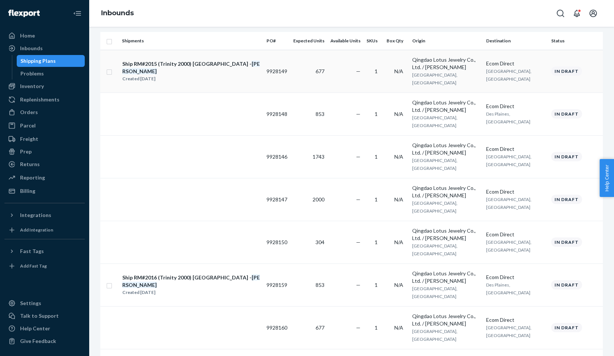
click at [228, 62] on div "Ship RM#2015 (Trinity 2000) San Bernardino - Sherry" at bounding box center [191, 67] width 138 height 15
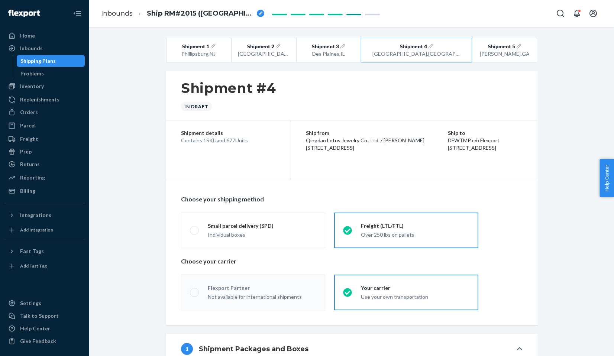
radio input "true"
radio input "false"
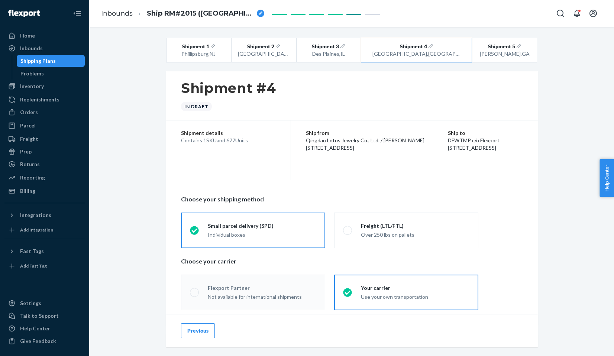
click at [195, 335] on button "Previous" at bounding box center [198, 330] width 34 height 15
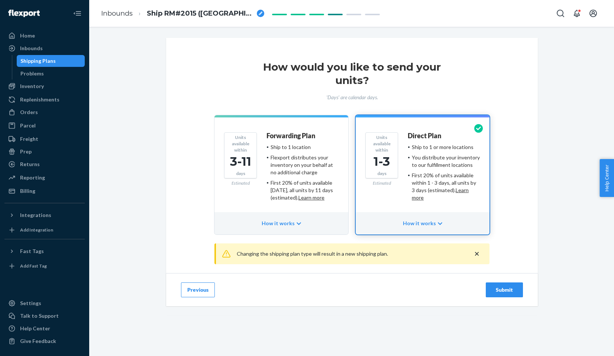
click at [201, 296] on button "Previous" at bounding box center [198, 289] width 34 height 15
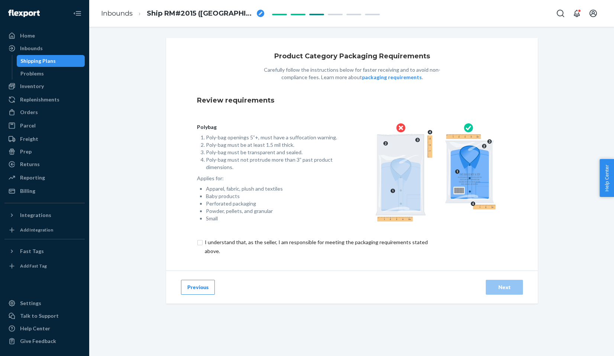
click at [201, 287] on button "Previous" at bounding box center [198, 287] width 34 height 15
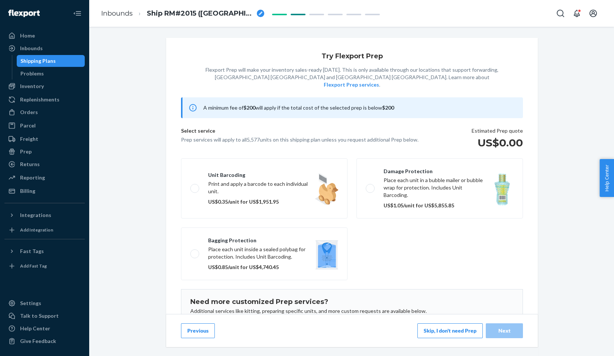
click at [189, 329] on button "Previous" at bounding box center [198, 330] width 34 height 15
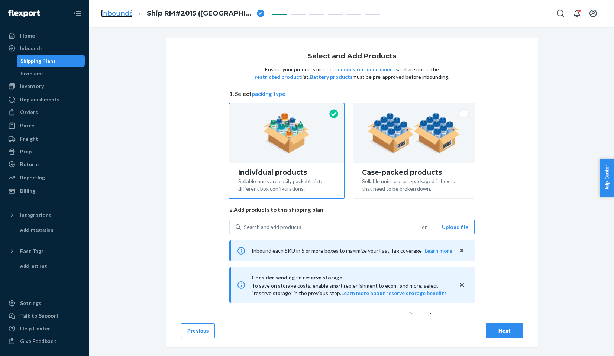
click at [121, 11] on link "Inbounds" at bounding box center [117, 13] width 32 height 8
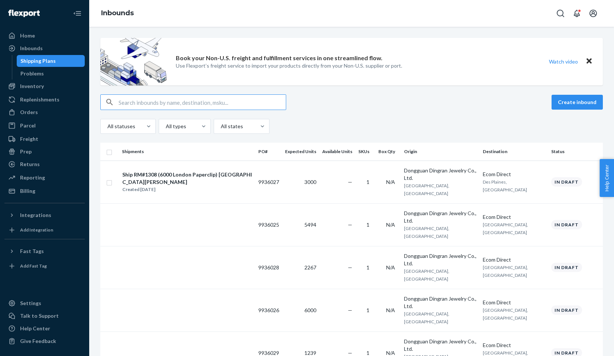
type input "sherry"
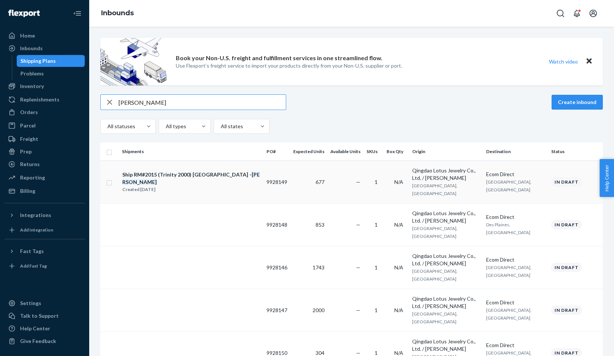
type input "sherry"
click at [188, 173] on div "Ship RM#2015 (Trinity 2000) San Bernardino - Sherry" at bounding box center [191, 178] width 138 height 15
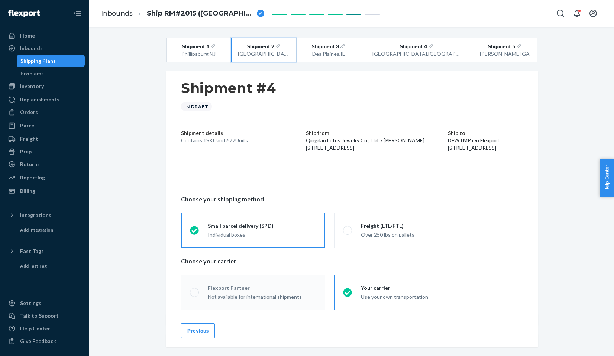
click at [289, 53] on div "San Bernardino , CA" at bounding box center [263, 53] width 51 height 7
radio input "false"
radio input "true"
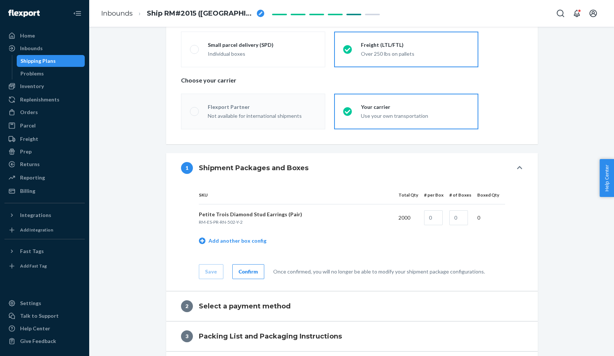
radio input "true"
radio input "false"
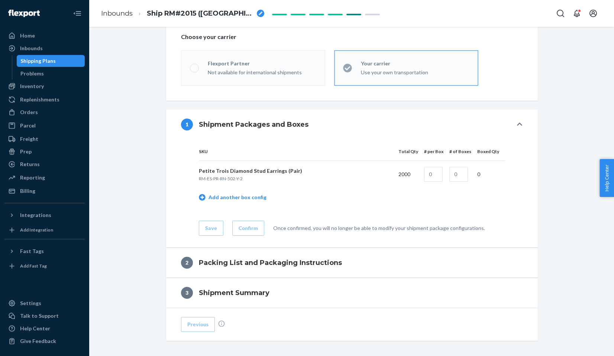
scroll to position [225, 0]
click at [432, 177] on input "text" at bounding box center [433, 173] width 19 height 15
type input "200"
type input "10"
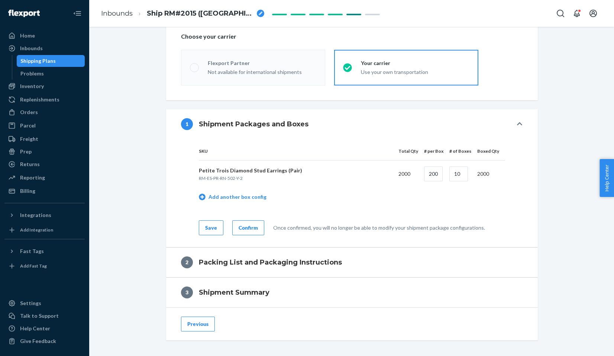
click at [211, 228] on div "Save" at bounding box center [211, 227] width 12 height 7
click at [246, 228] on div "Confirm" at bounding box center [247, 227] width 19 height 7
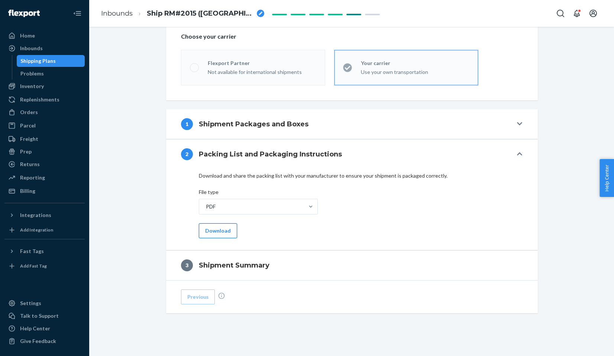
click at [224, 228] on button "Download" at bounding box center [218, 230] width 38 height 15
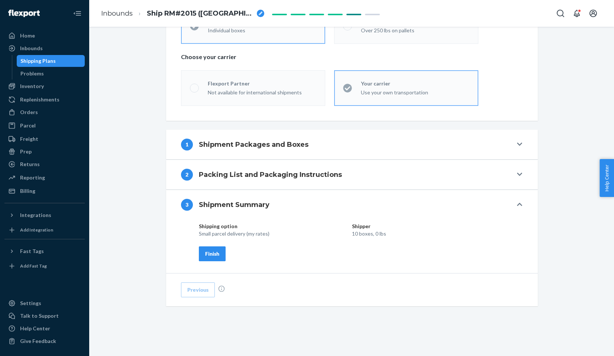
click at [218, 251] on div "Finish" at bounding box center [212, 253] width 14 height 7
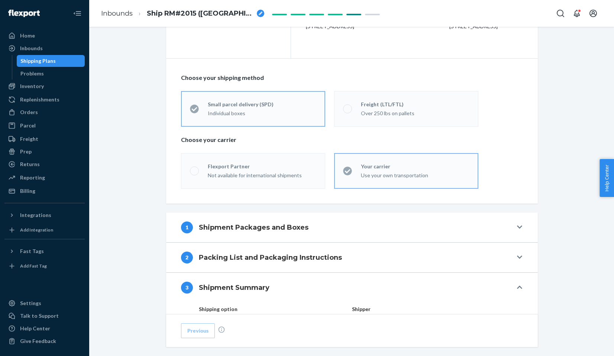
scroll to position [0, 0]
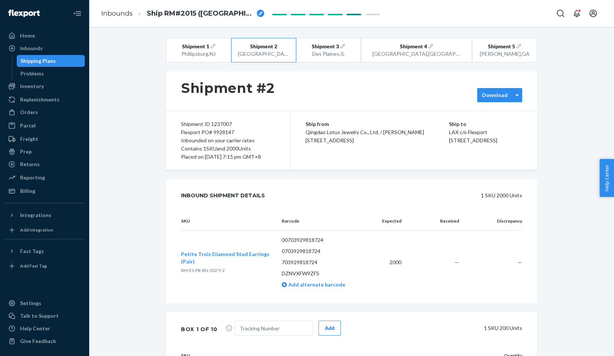
click at [494, 96] on label "Download" at bounding box center [495, 94] width 26 height 7
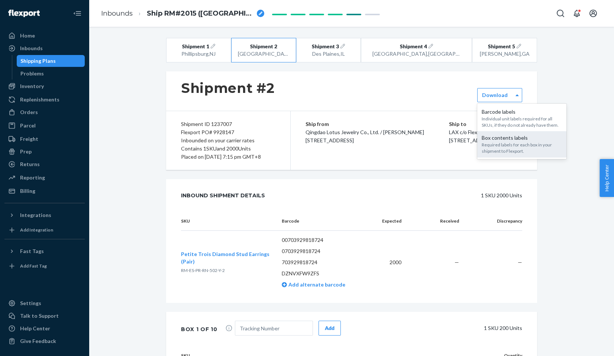
click at [488, 136] on div "Box contents labels" at bounding box center [521, 137] width 80 height 7
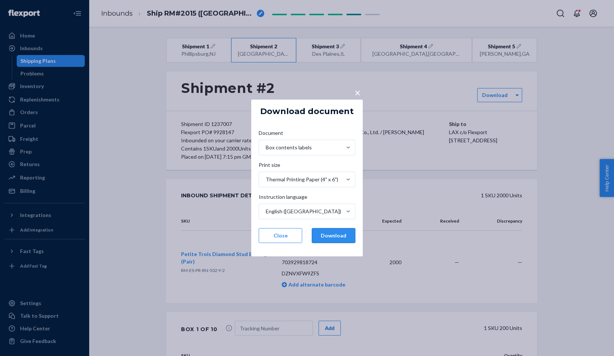
click at [330, 231] on button "Download" at bounding box center [333, 235] width 43 height 15
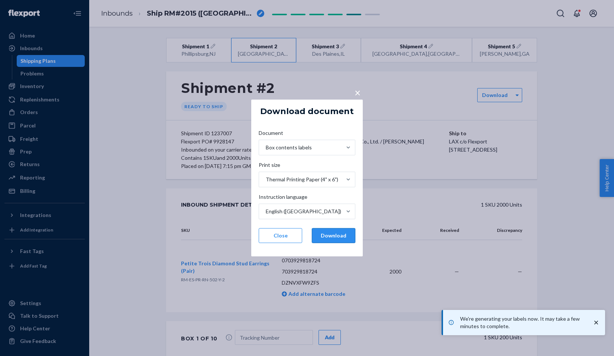
click at [320, 237] on button "Download" at bounding box center [333, 235] width 43 height 15
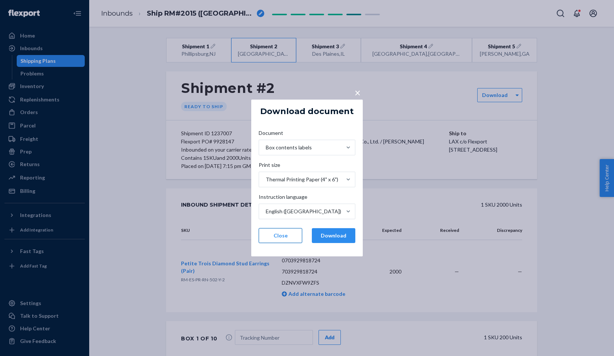
click at [278, 240] on button "Close" at bounding box center [279, 235] width 43 height 15
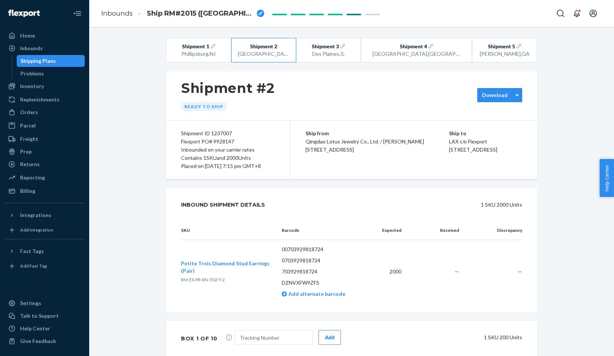
click at [496, 99] on div "Download" at bounding box center [499, 95] width 45 height 14
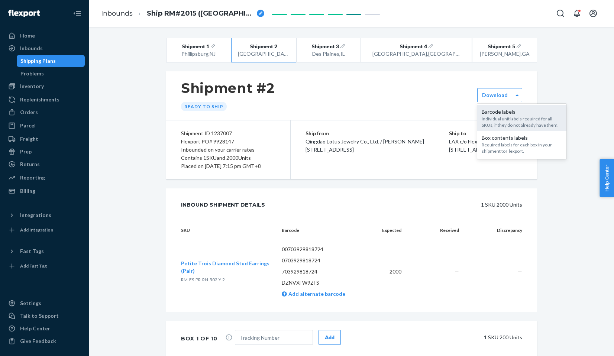
click at [491, 120] on div "Individual unit labels required for all SKUs, if they do not already have them." at bounding box center [521, 122] width 80 height 13
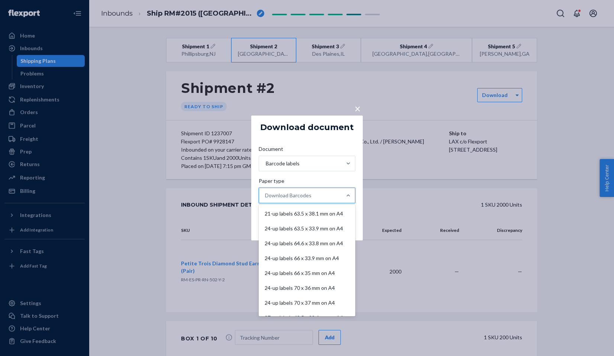
click at [322, 193] on div "Download Barcodes" at bounding box center [300, 195] width 82 height 15
click at [266, 193] on input "Paper type option 21-up labels 63.5 x 38.1 mm on A4 focused, 1 of 11. 11 result…" at bounding box center [265, 195] width 1 height 7
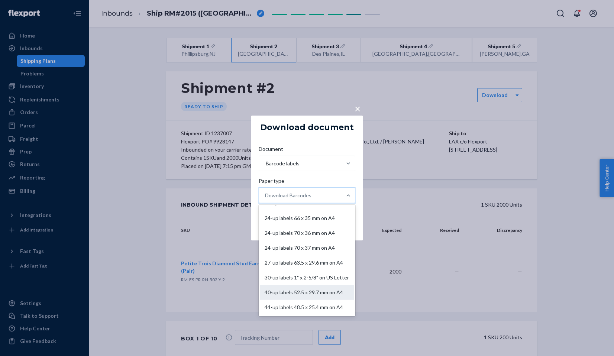
click at [307, 292] on div "40-up labels 52.5 x 29.7 mm on A4" at bounding box center [307, 292] width 94 height 15
click at [266, 199] on input "Paper type option 40-up labels 52.5 x 29.7 mm on A4 focused, 10 of 11. 11 resul…" at bounding box center [265, 195] width 1 height 7
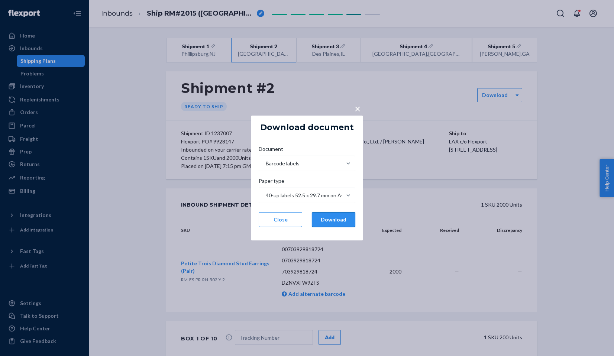
click at [338, 220] on button "Download" at bounding box center [333, 219] width 43 height 15
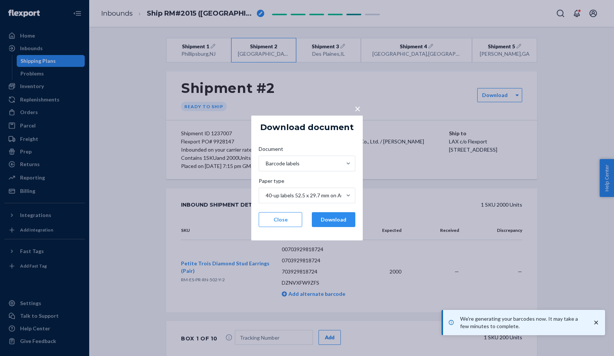
click at [139, 130] on div "× Download document Document Barcode labels Paper type 40-up labels 52.5 x 29.7…" at bounding box center [307, 178] width 614 height 356
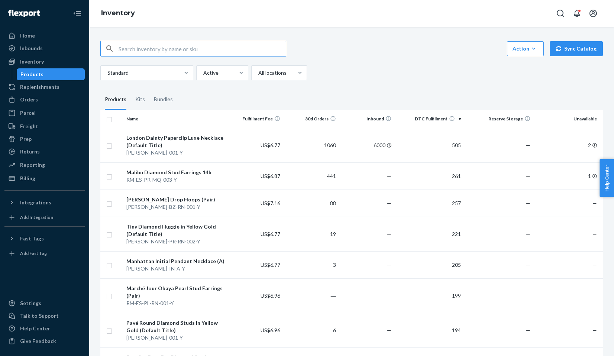
paste input "RM-ES-BZ-RN-000-Y"
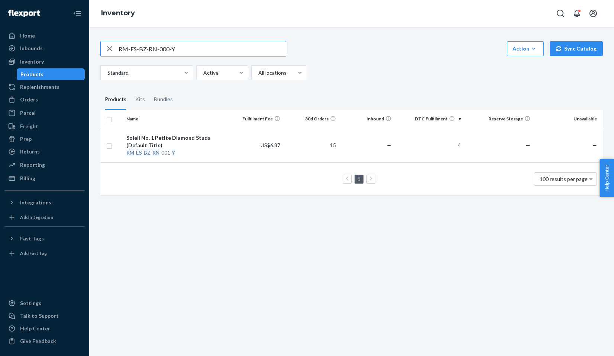
drag, startPoint x: 205, startPoint y: 46, endPoint x: 200, endPoint y: 36, distance: 11.5
click at [200, 36] on div "RM-ES-BZ-RN-000-Y Action Create product Create kit or bundle Bulk create produc…" at bounding box center [351, 117] width 513 height 171
paste input "1"
click at [137, 47] on input "RM-ES-BZ-RN-001-Y" at bounding box center [201, 48] width 167 height 15
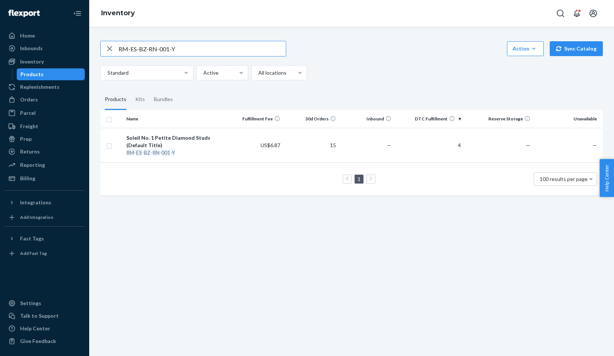
click at [137, 47] on input "RM-ES-BZ-RN-001-Y" at bounding box center [201, 48] width 167 height 15
type input "soleil"
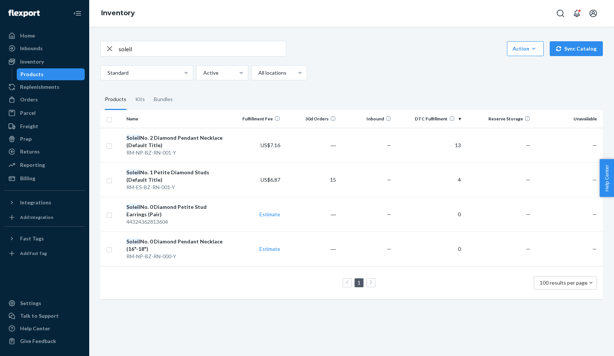
click at [45, 74] on div "Products" at bounding box center [50, 74] width 67 height 10
click at [65, 48] on div "Inbounds" at bounding box center [44, 48] width 79 height 10
click at [183, 170] on div "Soleil No. 1 Petite Diamond Studs (Default Title)" at bounding box center [175, 176] width 98 height 15
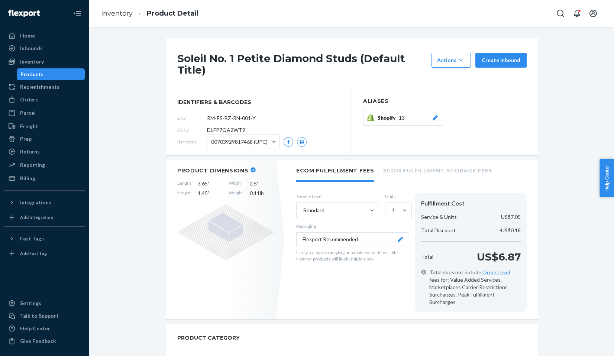
click at [403, 119] on span "13" at bounding box center [402, 117] width 6 height 7
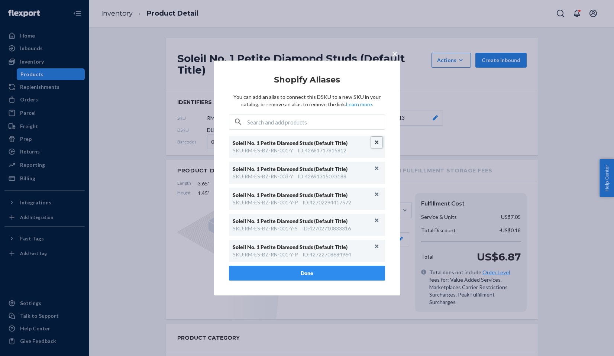
click at [378, 142] on button "Unlink" at bounding box center [376, 142] width 11 height 11
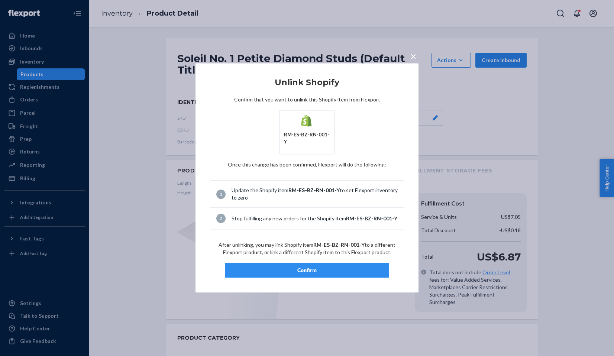
click at [378, 142] on div "RM-ES-BZ-RN-001-Y" at bounding box center [306, 132] width 193 height 44
click at [328, 268] on div "Confirm" at bounding box center [307, 270] width 152 height 7
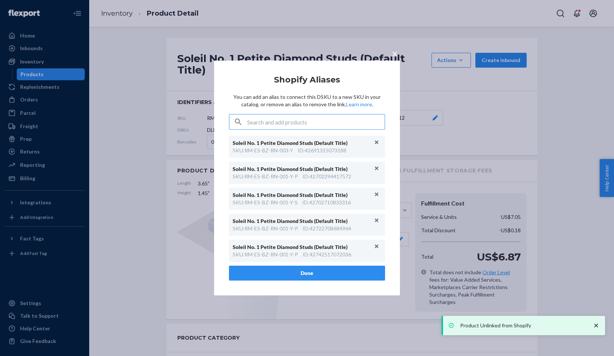
scroll to position [182, 0]
click at [377, 245] on button "Unlink" at bounding box center [376, 246] width 11 height 11
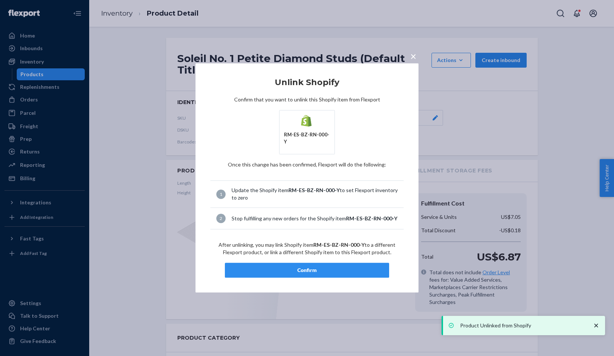
click at [336, 269] on div "Confirm" at bounding box center [307, 270] width 152 height 7
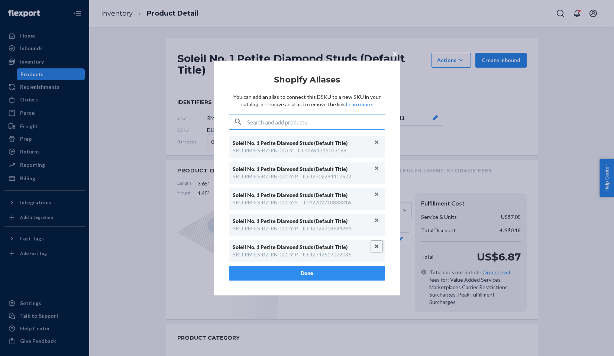
click at [376, 245] on button "Unlink" at bounding box center [376, 246] width 11 height 11
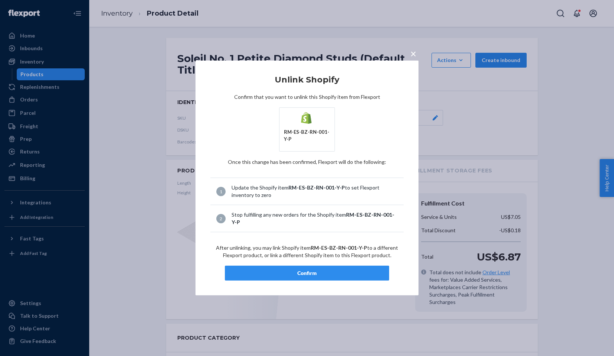
click at [349, 270] on div "Confirm" at bounding box center [307, 272] width 152 height 7
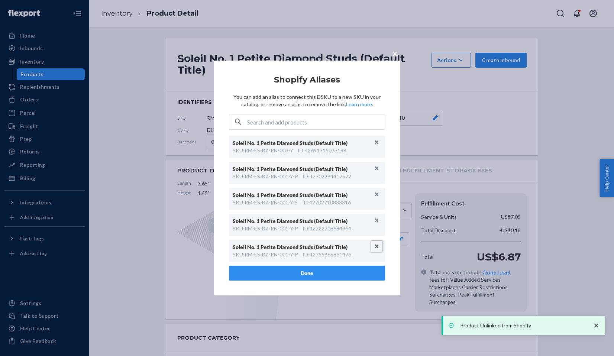
click at [377, 246] on button "Unlink" at bounding box center [376, 246] width 11 height 11
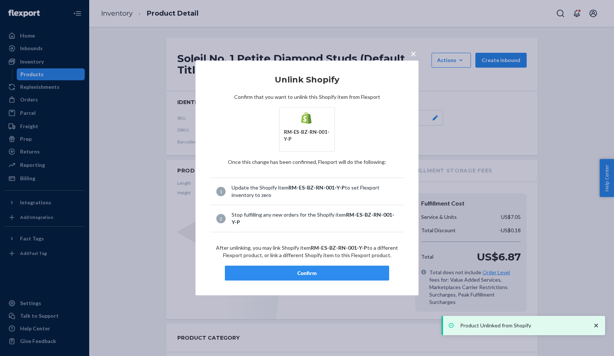
click at [357, 269] on div "Confirm" at bounding box center [307, 272] width 152 height 7
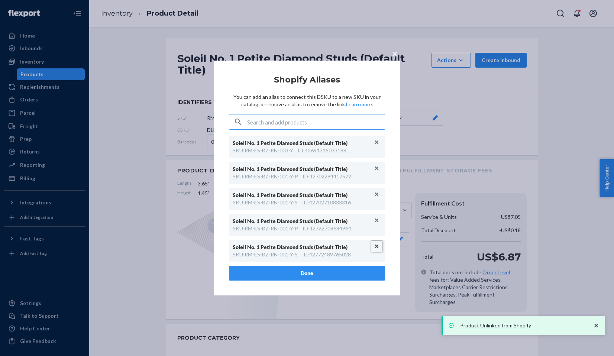
click at [377, 247] on button "Unlink" at bounding box center [376, 246] width 11 height 11
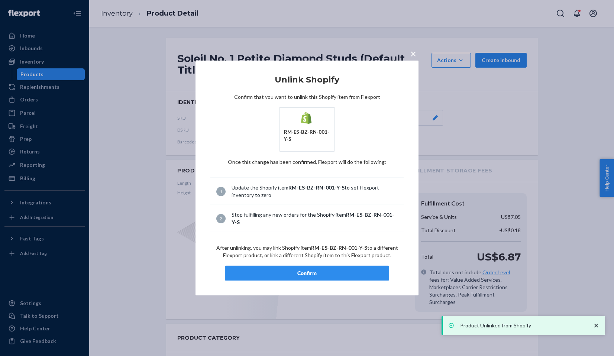
click at [367, 266] on button "Confirm" at bounding box center [307, 273] width 164 height 15
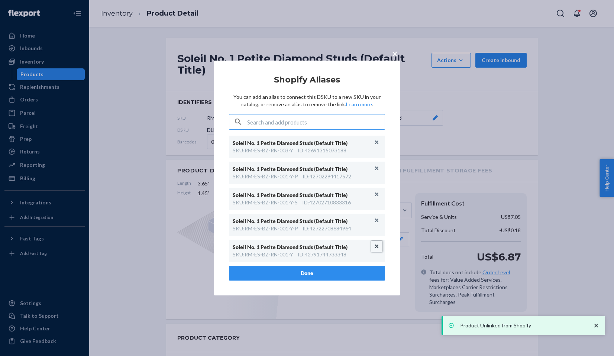
click at [375, 247] on button "Unlink" at bounding box center [376, 246] width 11 height 11
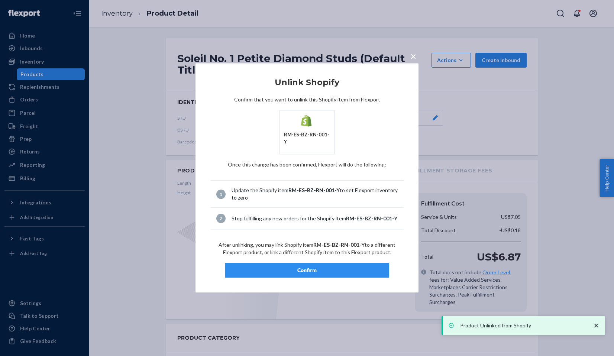
click at [358, 272] on button "Confirm" at bounding box center [307, 270] width 164 height 15
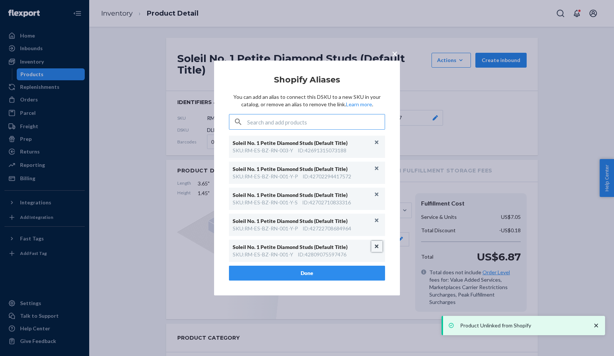
click at [374, 246] on button "Unlink" at bounding box center [376, 246] width 11 height 11
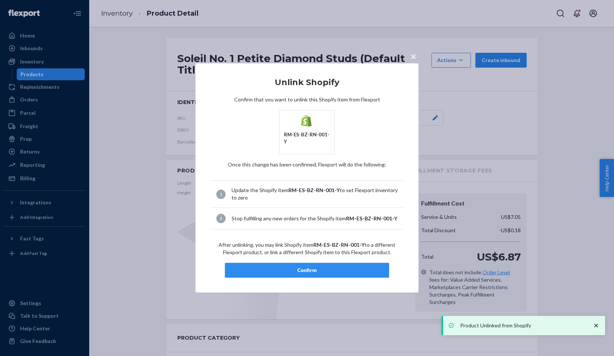
click at [365, 268] on div "Confirm" at bounding box center [307, 270] width 152 height 7
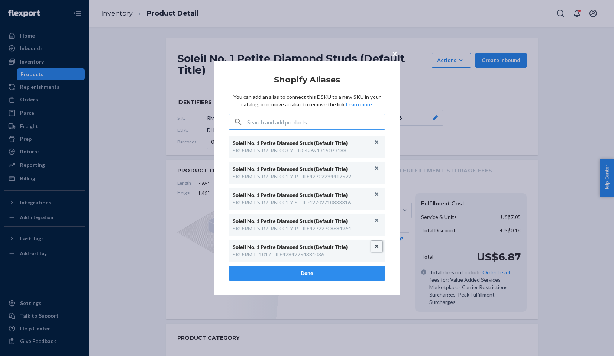
click at [378, 247] on button "Unlink" at bounding box center [376, 246] width 11 height 11
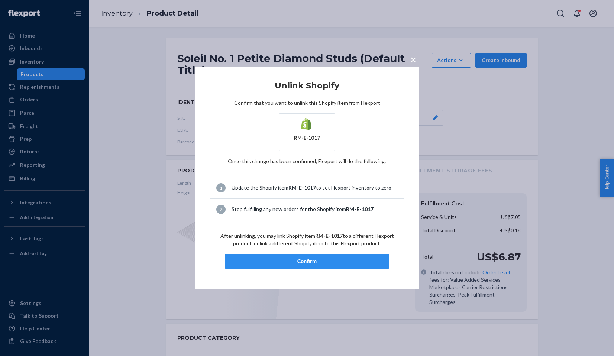
click at [356, 267] on button "Confirm" at bounding box center [307, 261] width 164 height 15
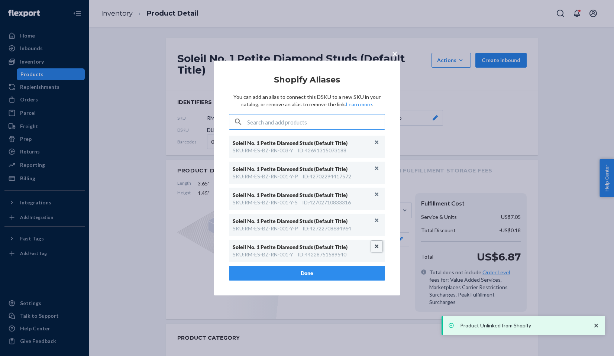
click at [375, 247] on button "Unlink" at bounding box center [376, 246] width 11 height 11
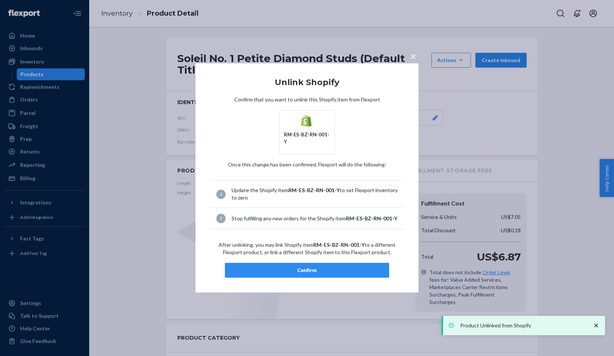
click at [362, 267] on div "Confirm" at bounding box center [307, 270] width 152 height 7
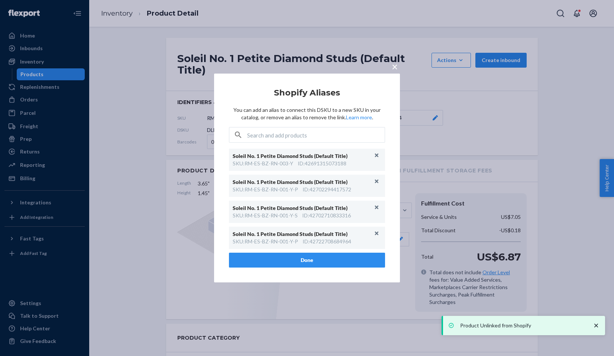
click at [376, 247] on div "Soleil No. 1 Petite Diamond Studs (Default Title) SKU : RM-ES-BZ-RN-001-Y-P ID …" at bounding box center [307, 238] width 156 height 22
click at [378, 233] on button "Unlink" at bounding box center [376, 233] width 11 height 11
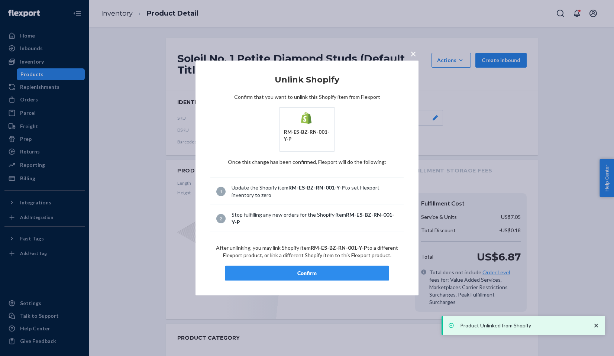
click at [349, 266] on button "Confirm" at bounding box center [307, 273] width 164 height 15
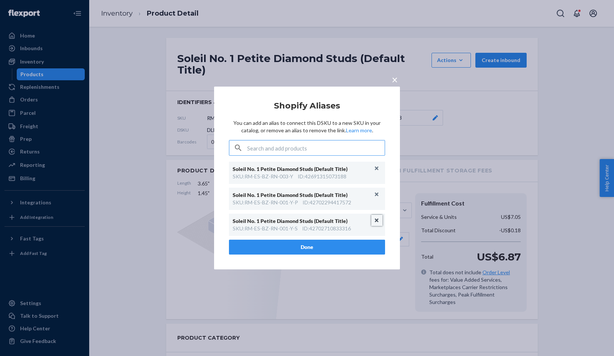
click at [377, 220] on button "Unlink" at bounding box center [376, 220] width 11 height 11
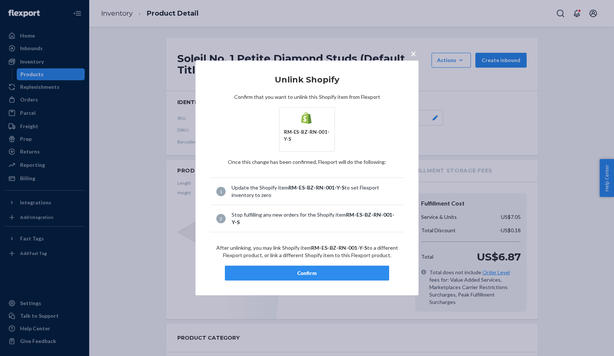
click at [328, 269] on div "Confirm" at bounding box center [307, 272] width 152 height 7
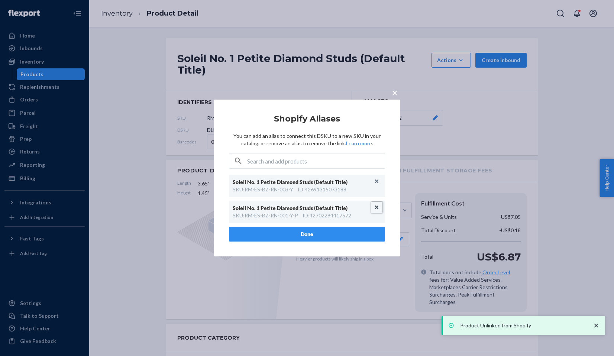
click at [375, 208] on button "Unlink" at bounding box center [376, 207] width 11 height 11
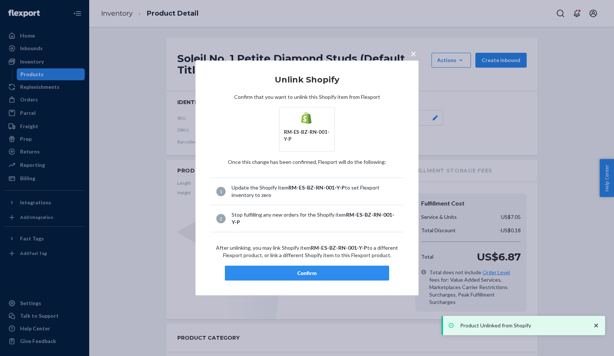
click at [325, 270] on div "Confirm" at bounding box center [307, 272] width 152 height 7
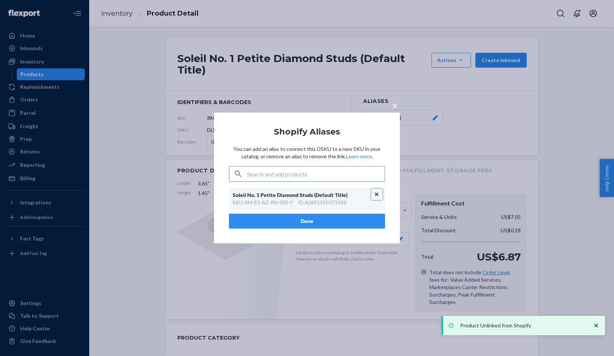
click at [374, 192] on button "Unlink" at bounding box center [376, 194] width 11 height 11
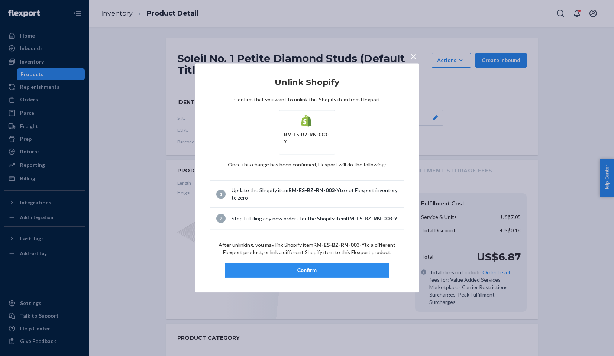
click at [318, 271] on button "Confirm" at bounding box center [307, 270] width 164 height 15
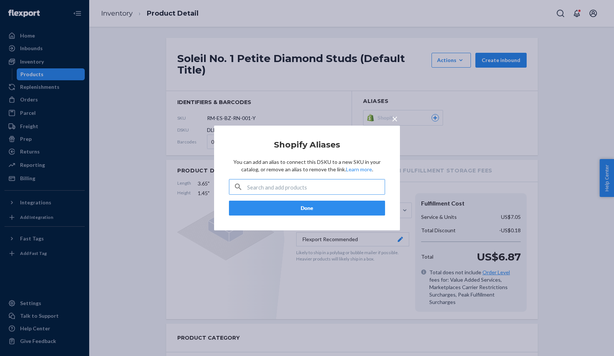
click at [394, 118] on span "×" at bounding box center [394, 118] width 6 height 13
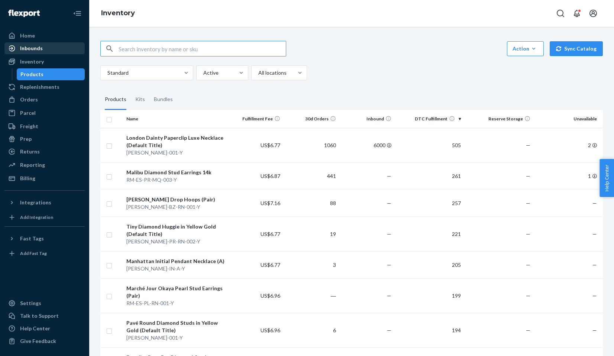
click at [37, 51] on div "Inbounds" at bounding box center [31, 48] width 23 height 7
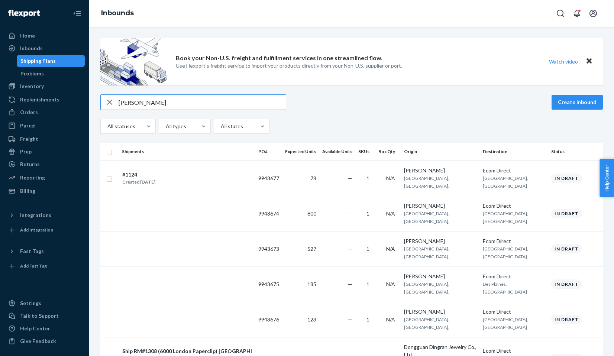
type input "erin"
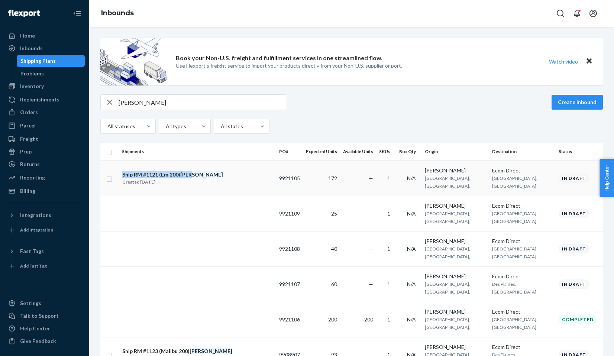
copy tr "Ship RM #1121 (Em 200) Erin"
drag, startPoint x: 118, startPoint y: 169, endPoint x: 196, endPoint y: 178, distance: 78.4
click at [196, 178] on tr "Ship RM #1121 (Em 200) Erin Created Sep 2, 2025 9921105 172 — 1 N/A Erin Huang …" at bounding box center [351, 177] width 502 height 35
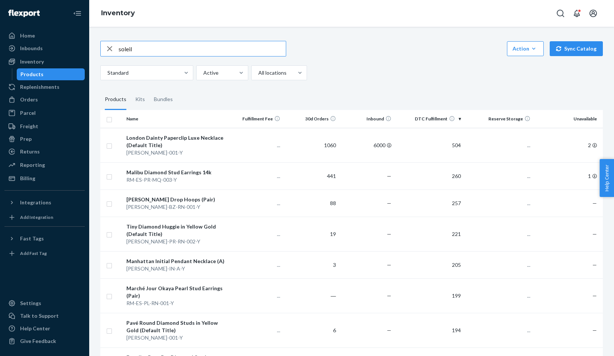
type input "soleil"
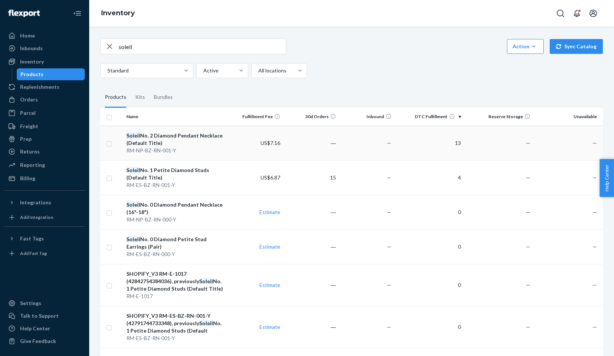
scroll to position [3, 0]
click at [108, 282] on input "checkbox" at bounding box center [109, 284] width 6 height 8
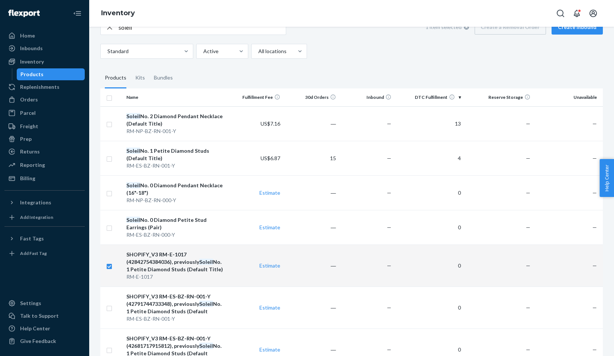
scroll to position [0, 0]
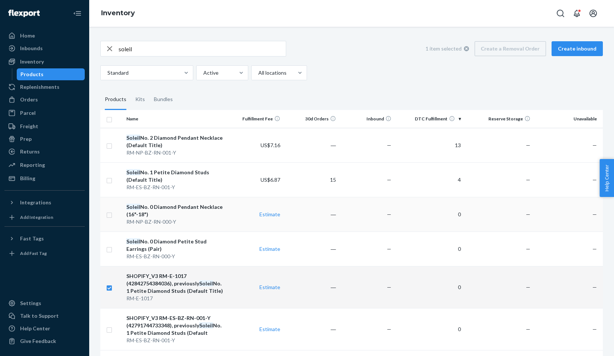
checkbox input "true"
click at [161, 206] on div "Soleil No. 0 Diamond Pendant Necklace (16"-18")" at bounding box center [175, 210] width 98 height 15
checkbox input "true"
click at [110, 120] on input "checkbox" at bounding box center [109, 119] width 6 height 8
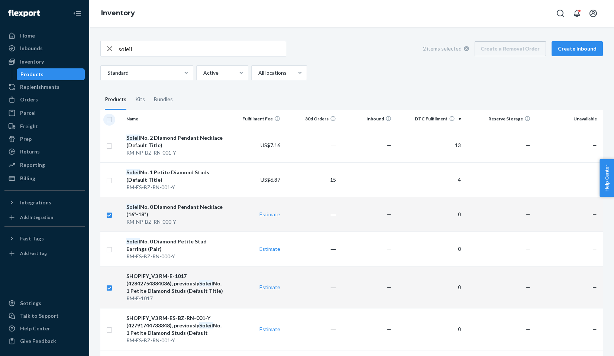
checkbox input "true"
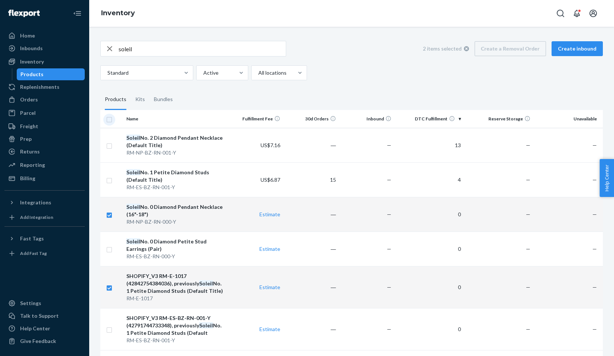
checkbox input "true"
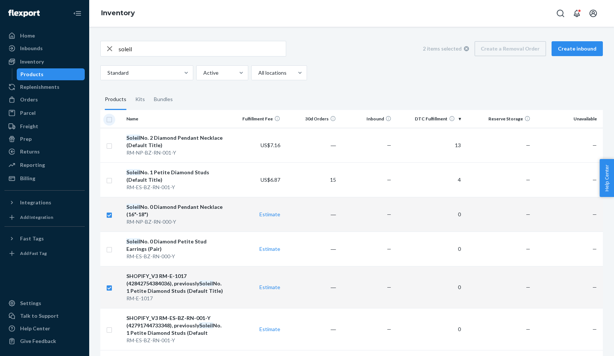
checkbox input "true"
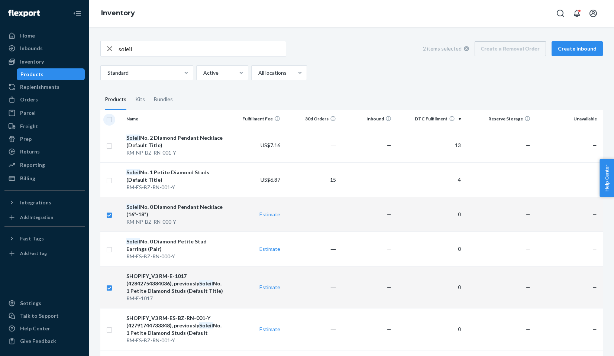
checkbox input "true"
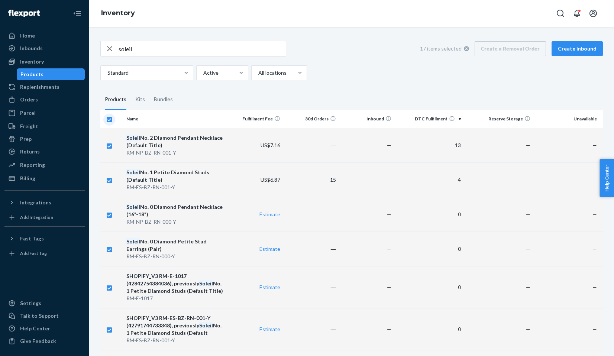
click at [110, 120] on input "checkbox" at bounding box center [109, 119] width 6 height 8
checkbox input "false"
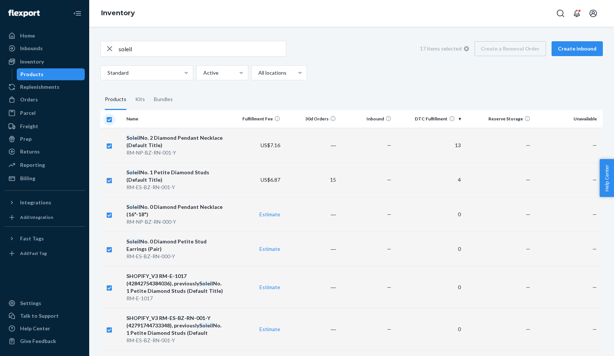
checkbox input "false"
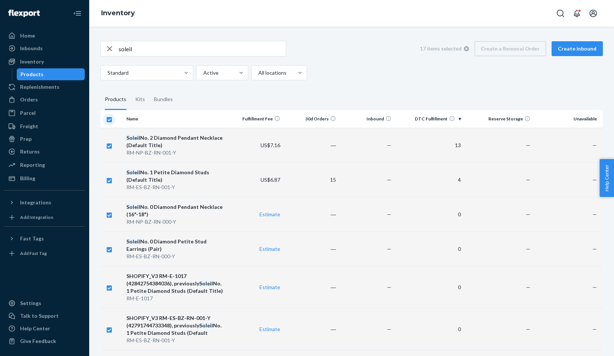
checkbox input "false"
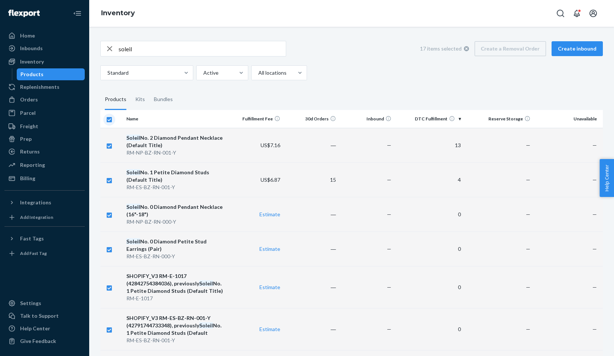
checkbox input "false"
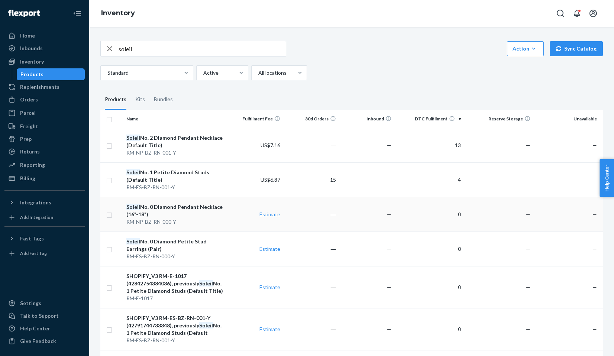
click at [168, 208] on div "Soleil No. 0 Diamond Pendant Necklace (16"-18")" at bounding box center [175, 210] width 98 height 15
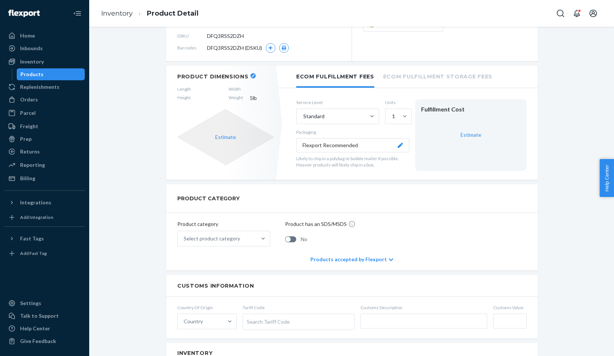
scroll to position [160, 0]
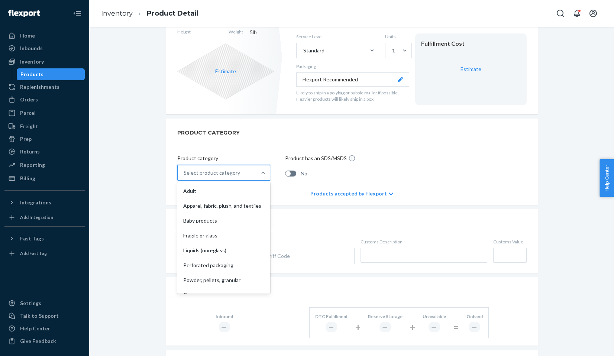
click at [215, 169] on div "Select product category" at bounding box center [211, 172] width 56 height 7
click at [184, 169] on input "option Adult focused, 1 of 10. 10 results available. Use Up and Down to choose …" at bounding box center [183, 172] width 1 height 7
click at [219, 234] on div "Fragile or glass" at bounding box center [224, 235] width 90 height 15
click at [184, 176] on input "option Fragile or glass focused, 4 of 10. 10 results available. Use Up and Down…" at bounding box center [183, 172] width 1 height 7
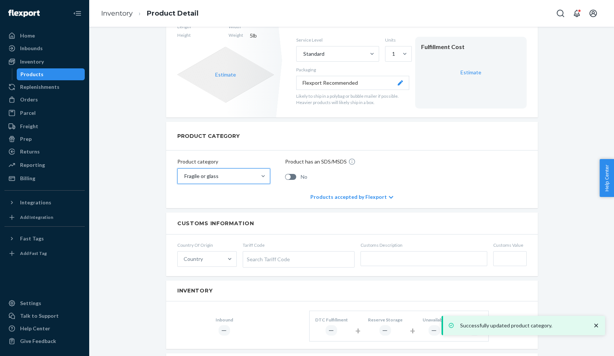
scroll to position [0, 0]
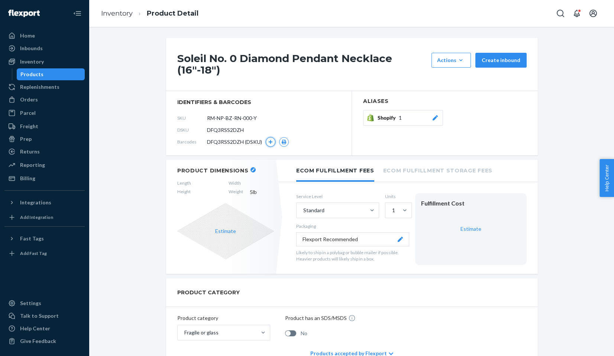
click at [271, 143] on icon "button" at bounding box center [270, 142] width 4 height 4
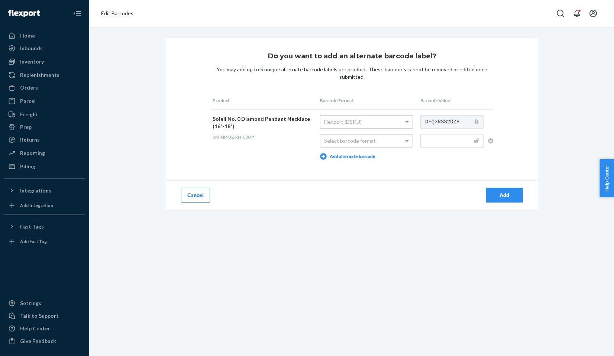
click at [390, 118] on div "Flexport (DSKU)" at bounding box center [366, 122] width 92 height 13
click at [384, 140] on div "Select barcode format" at bounding box center [366, 140] width 92 height 13
click at [432, 138] on input "text" at bounding box center [451, 140] width 63 height 13
paste input "703929818311"
type input "703929818311"
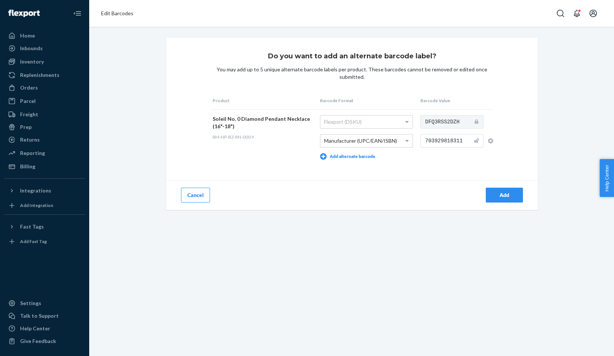
click at [500, 196] on div "Add" at bounding box center [504, 194] width 25 height 7
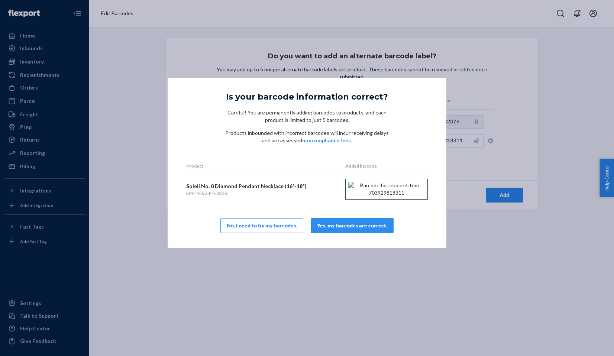
click at [367, 229] on div "Yes, my barcodes are correct." at bounding box center [352, 225] width 70 height 7
